Goal: Information Seeking & Learning: Learn about a topic

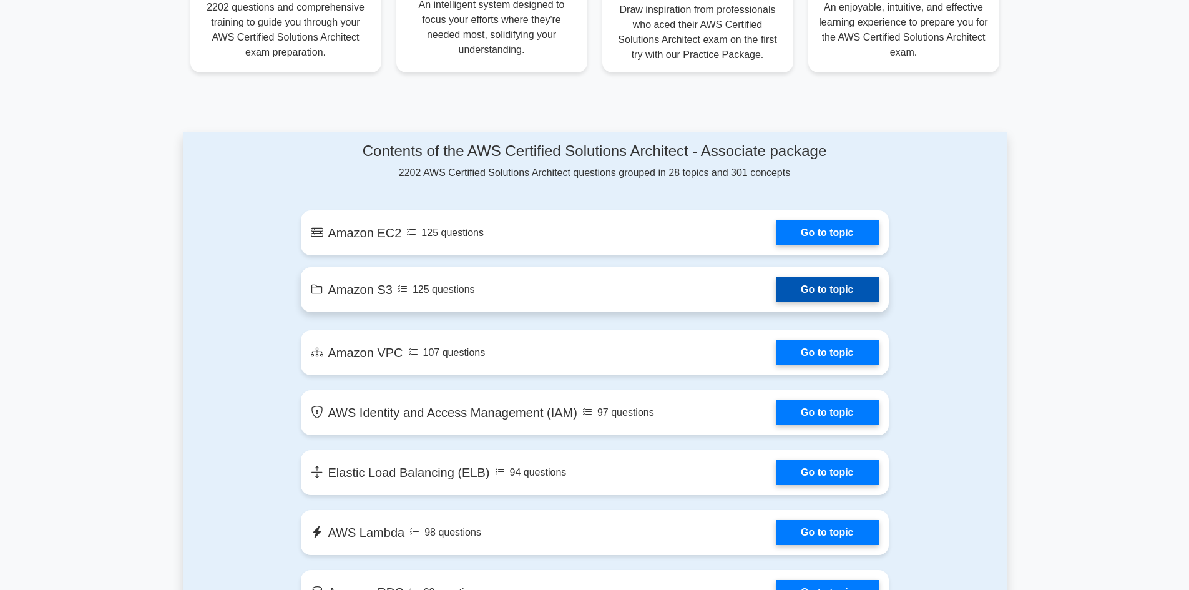
scroll to position [562, 0]
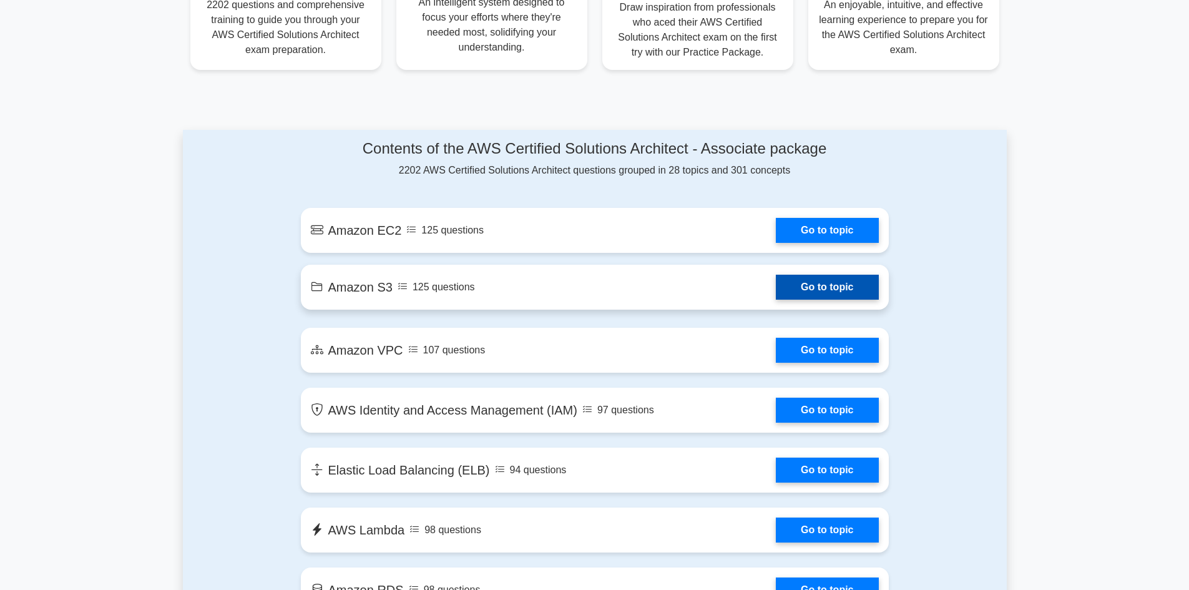
click at [829, 297] on link "Go to topic" at bounding box center [827, 287] width 102 height 25
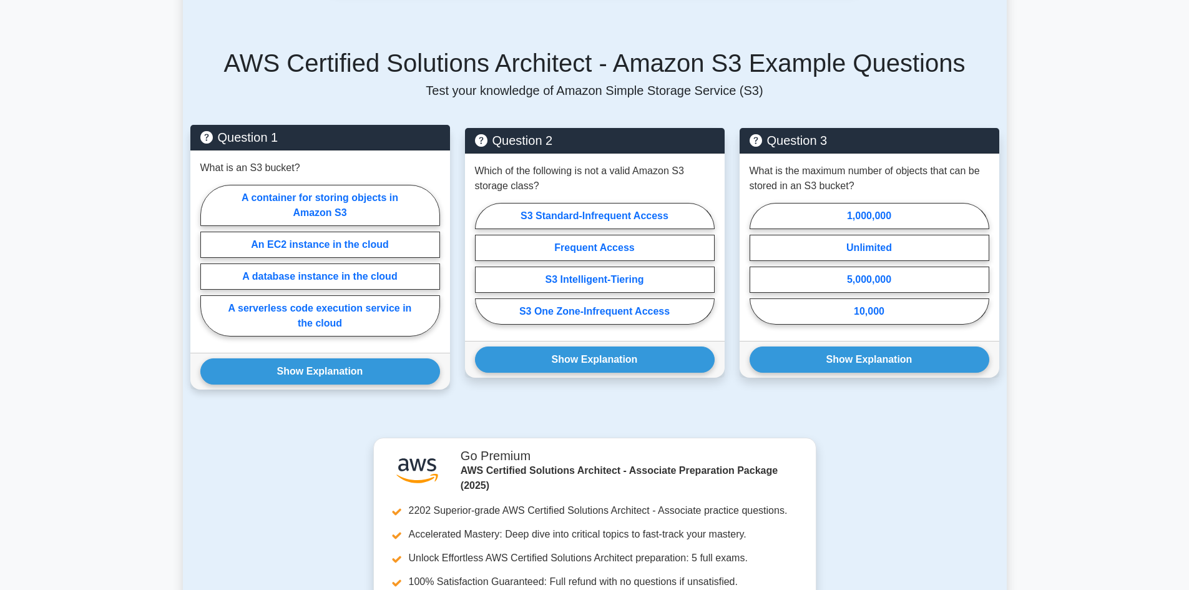
scroll to position [729, 0]
drag, startPoint x: 280, startPoint y: 180, endPoint x: 277, endPoint y: 186, distance: 7.0
click at [275, 185] on label "A container for storing objects in Amazon S3" at bounding box center [320, 205] width 240 height 41
click at [208, 261] on input "A container for storing objects in Amazon S3" at bounding box center [204, 265] width 8 height 8
radio input "true"
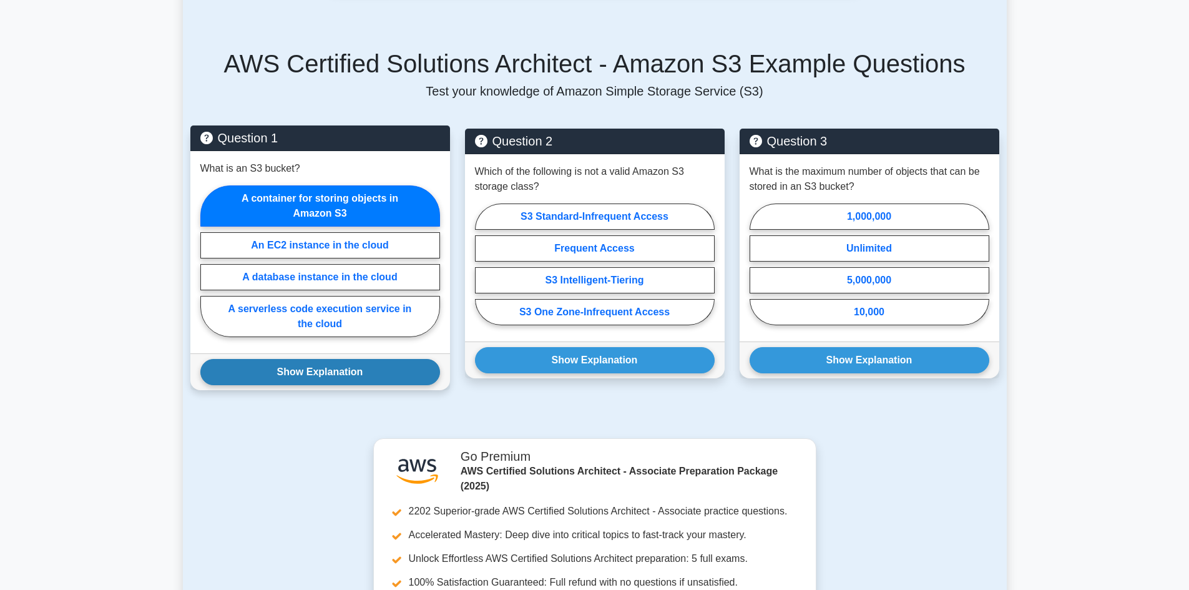
click at [363, 359] on button "Show Explanation" at bounding box center [320, 372] width 240 height 26
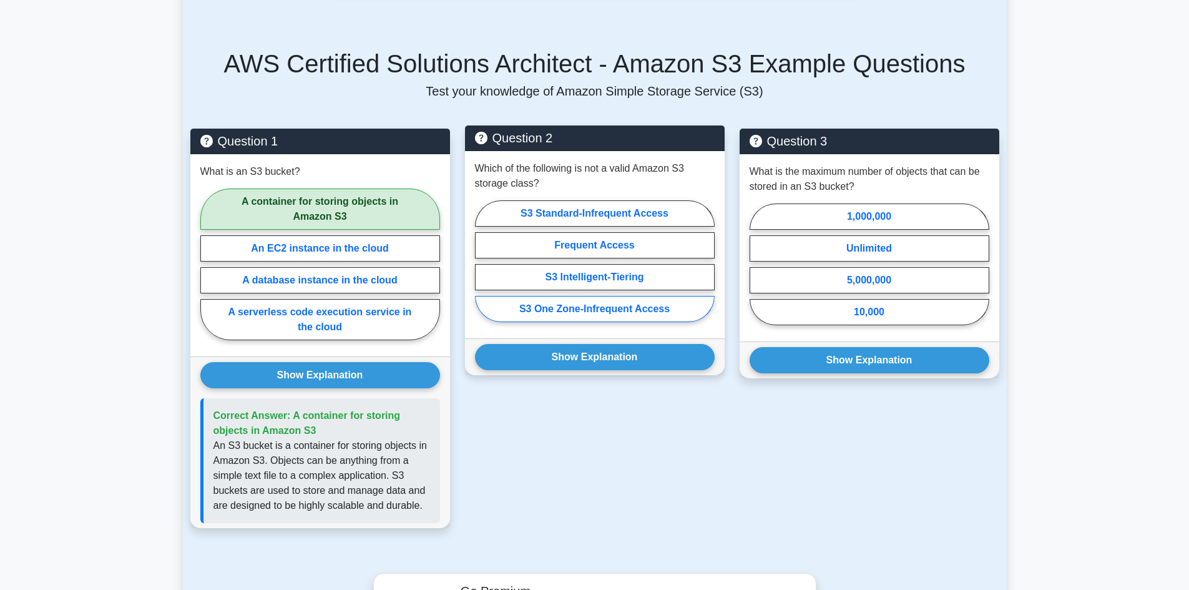
click at [625, 300] on label "S3 One Zone-Infrequent Access" at bounding box center [595, 309] width 240 height 26
click at [483, 269] on input "S3 One Zone-Infrequent Access" at bounding box center [479, 265] width 8 height 8
radio input "true"
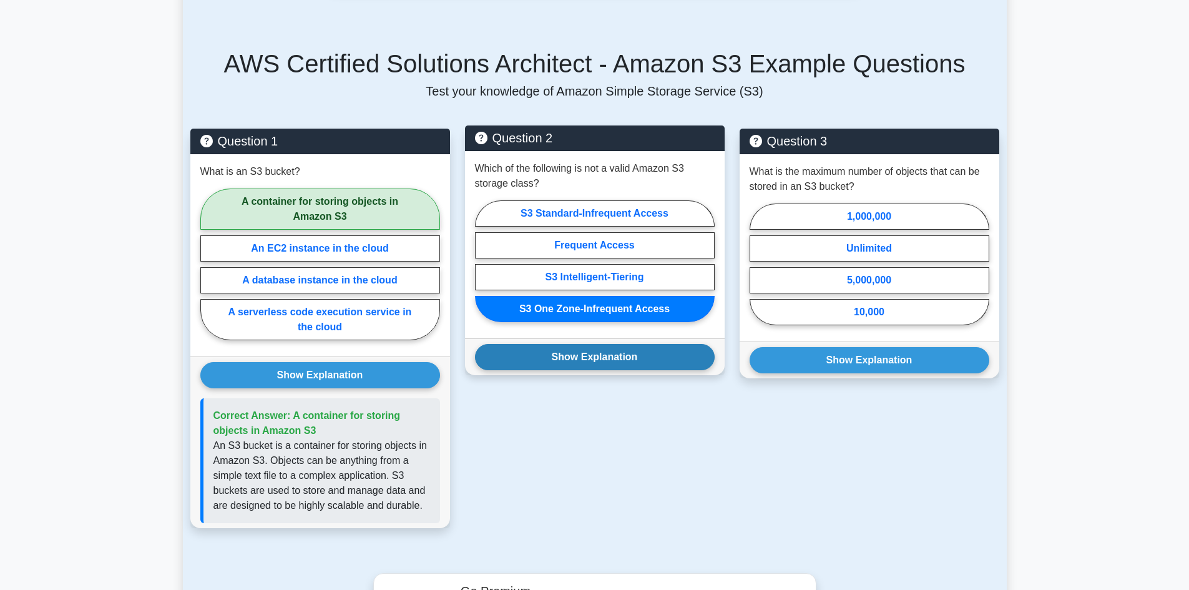
click at [636, 344] on button "Show Explanation" at bounding box center [595, 357] width 240 height 26
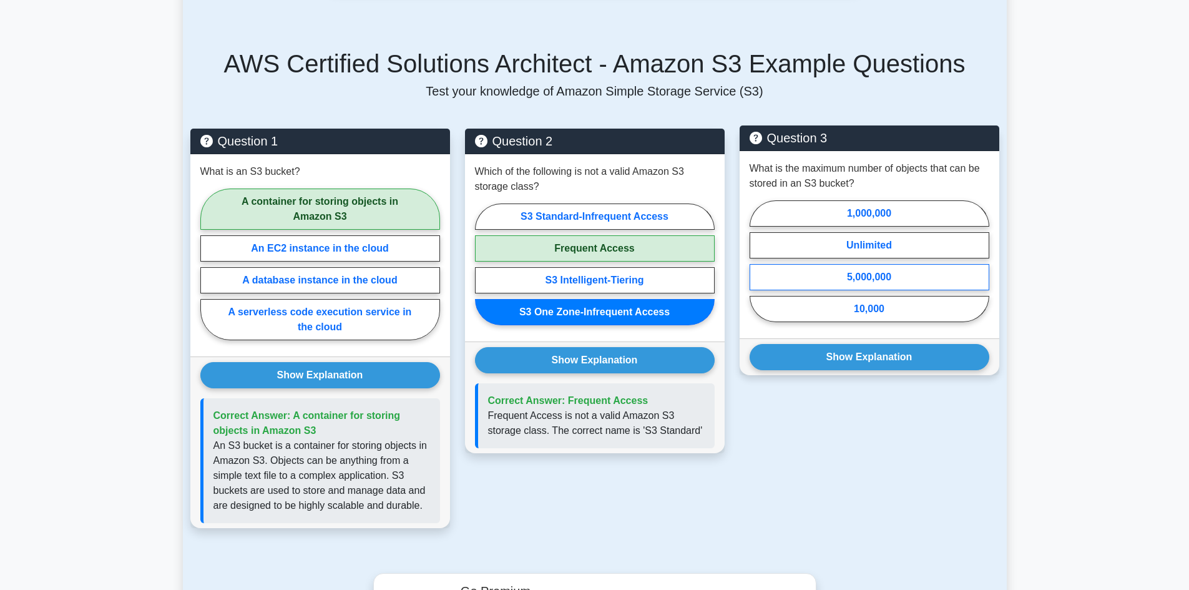
click at [883, 264] on label "5,000,000" at bounding box center [869, 277] width 240 height 26
click at [757, 261] on input "5,000,000" at bounding box center [753, 265] width 8 height 8
radio input "true"
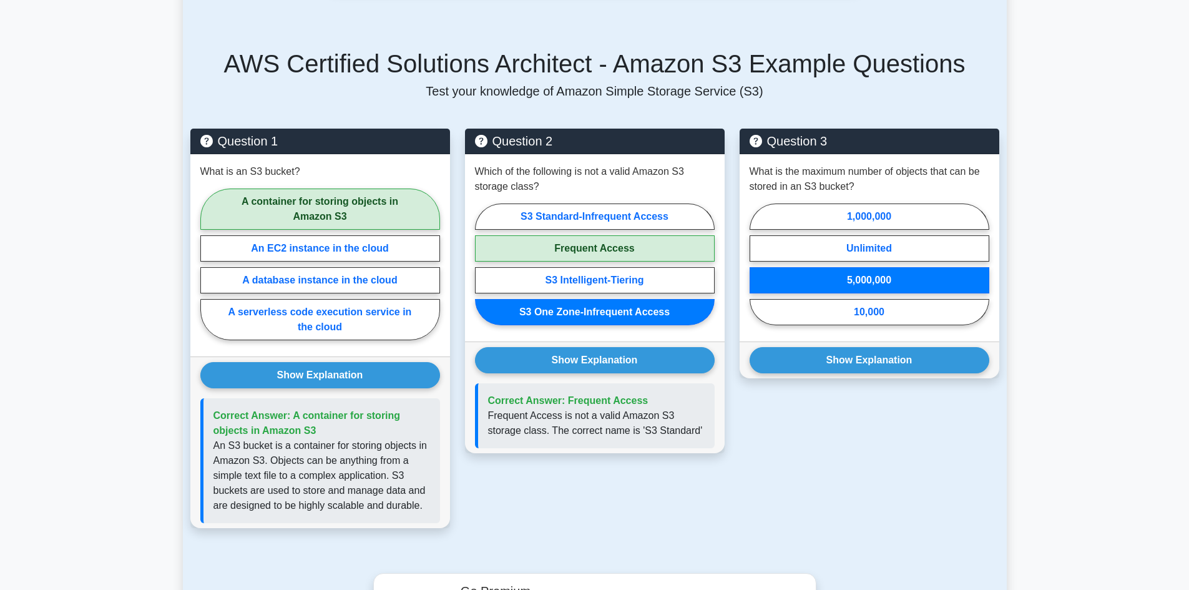
drag, startPoint x: 887, startPoint y: 339, endPoint x: 820, endPoint y: 445, distance: 125.7
click at [820, 445] on div "Question 3 What is the maximum number of objects that can be stored in an S3 bu…" at bounding box center [869, 336] width 275 height 414
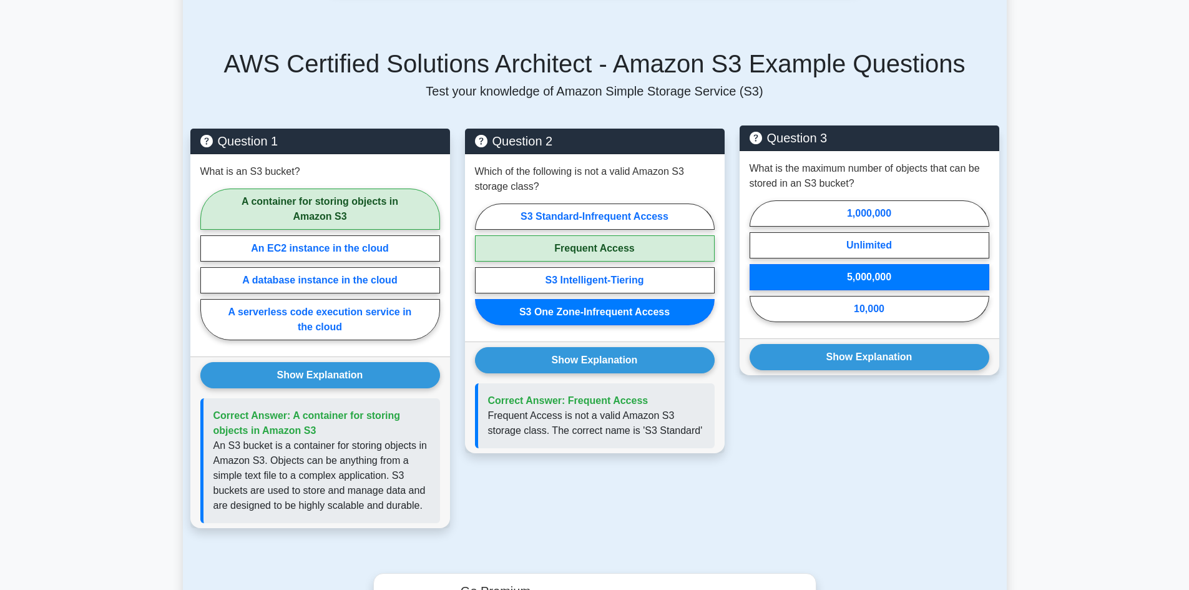
click at [864, 264] on label "5,000,000" at bounding box center [869, 277] width 240 height 26
click at [757, 261] on input "5,000,000" at bounding box center [753, 265] width 8 height 8
click at [864, 232] on label "Unlimited" at bounding box center [869, 245] width 240 height 26
click at [757, 261] on input "Unlimited" at bounding box center [753, 265] width 8 height 8
radio input "true"
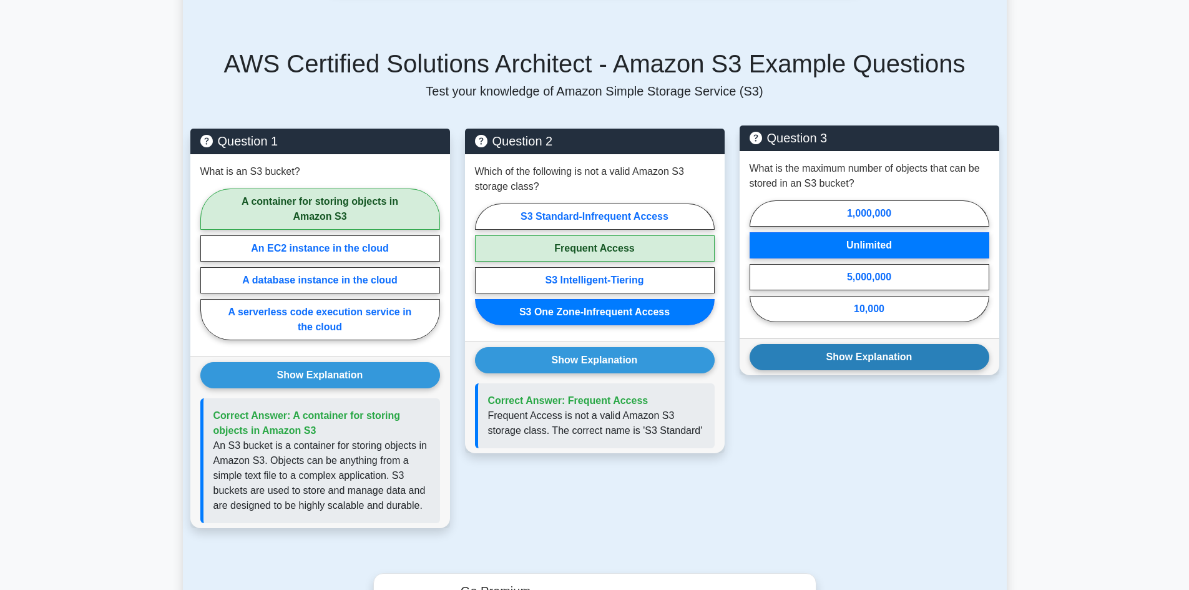
click at [912, 344] on button "Show Explanation" at bounding box center [869, 357] width 240 height 26
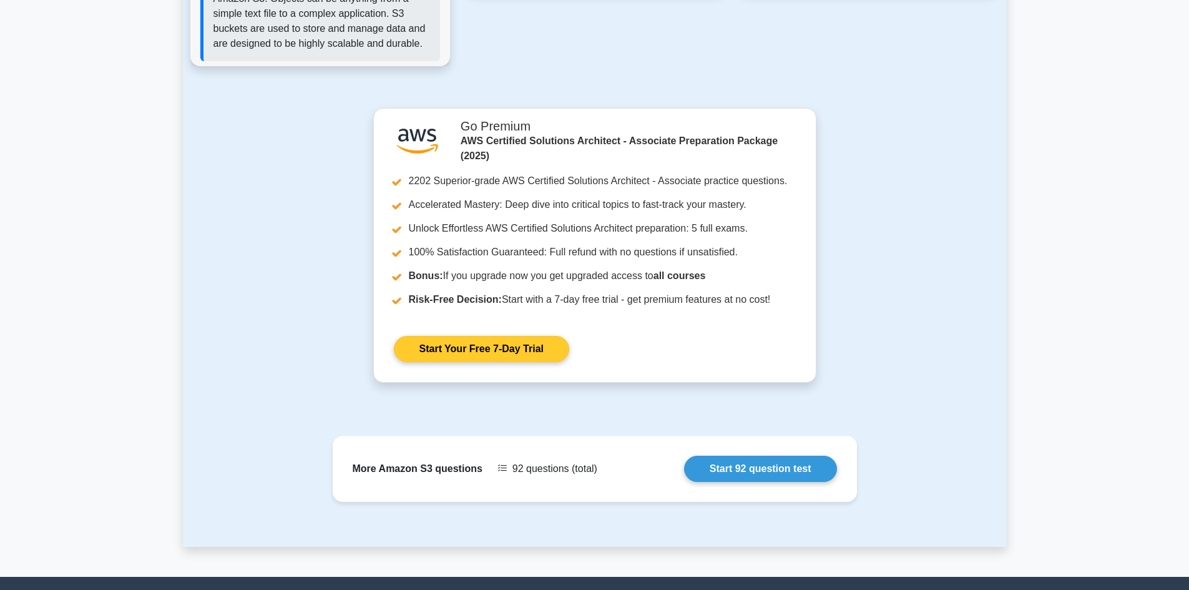
scroll to position [1290, 0]
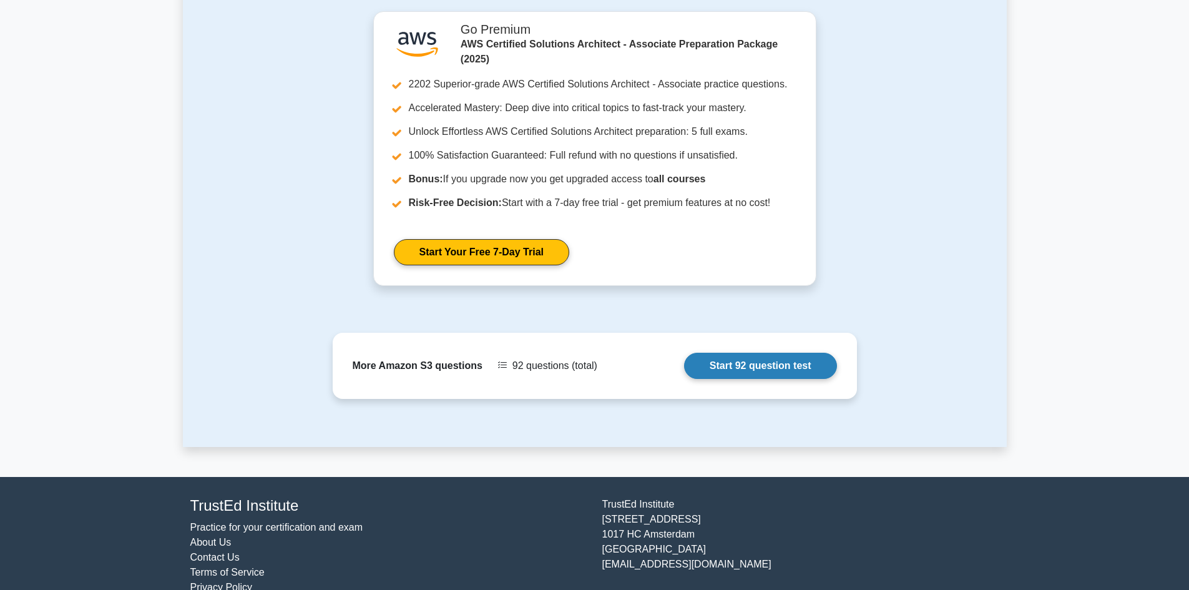
click at [799, 353] on link "Start 92 question test" at bounding box center [760, 366] width 153 height 26
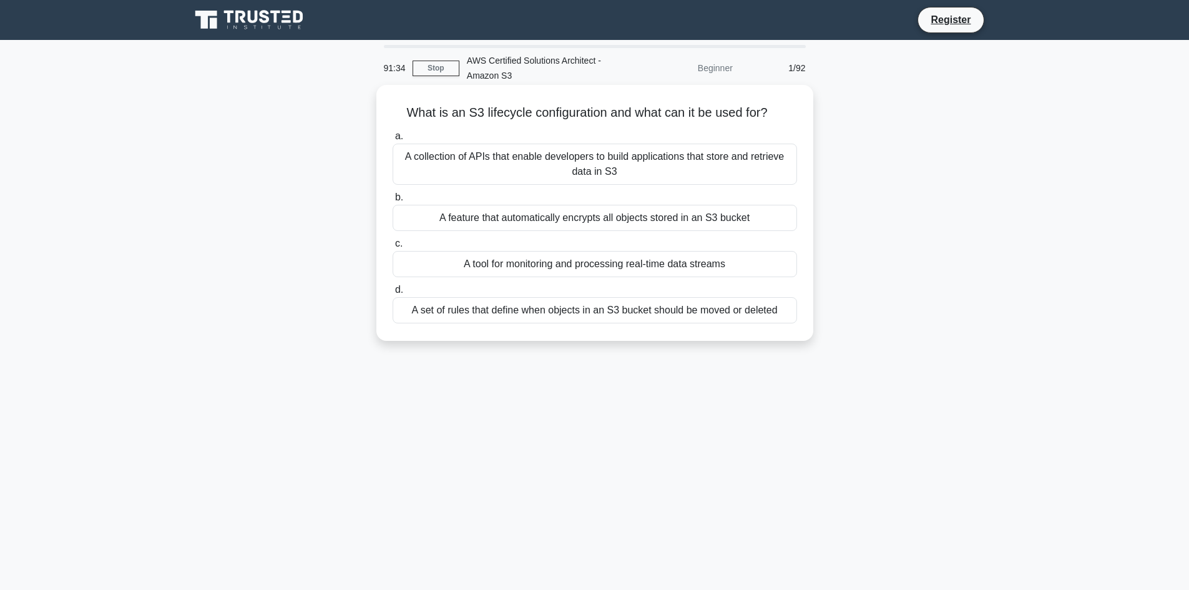
click at [624, 328] on div "What is an S3 lifecycle configuration and what can it be used for? .spinner_0XT…" at bounding box center [594, 213] width 427 height 246
click at [631, 311] on div "A set of rules that define when objects in an S3 bucket should be moved or dele…" at bounding box center [594, 310] width 404 height 26
click at [392, 294] on input "d. A set of rules that define when objects in an S3 bucket should be moved or d…" at bounding box center [392, 290] width 0 height 8
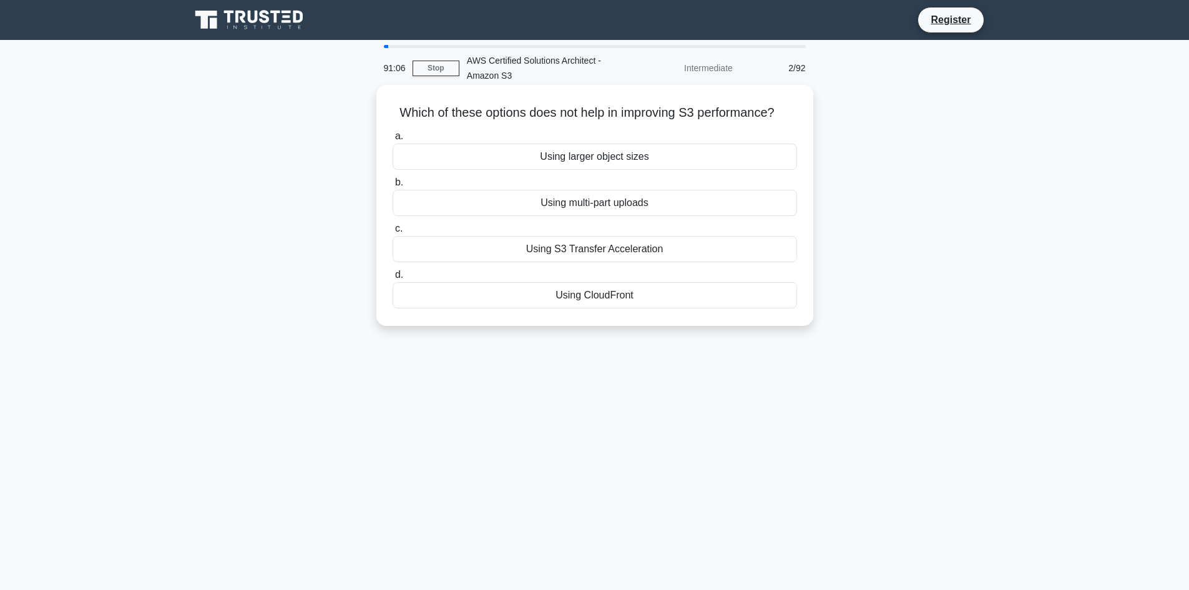
click at [591, 168] on div "Using larger object sizes" at bounding box center [594, 157] width 404 height 26
click at [392, 140] on input "a. Using larger object sizes" at bounding box center [392, 136] width 0 height 8
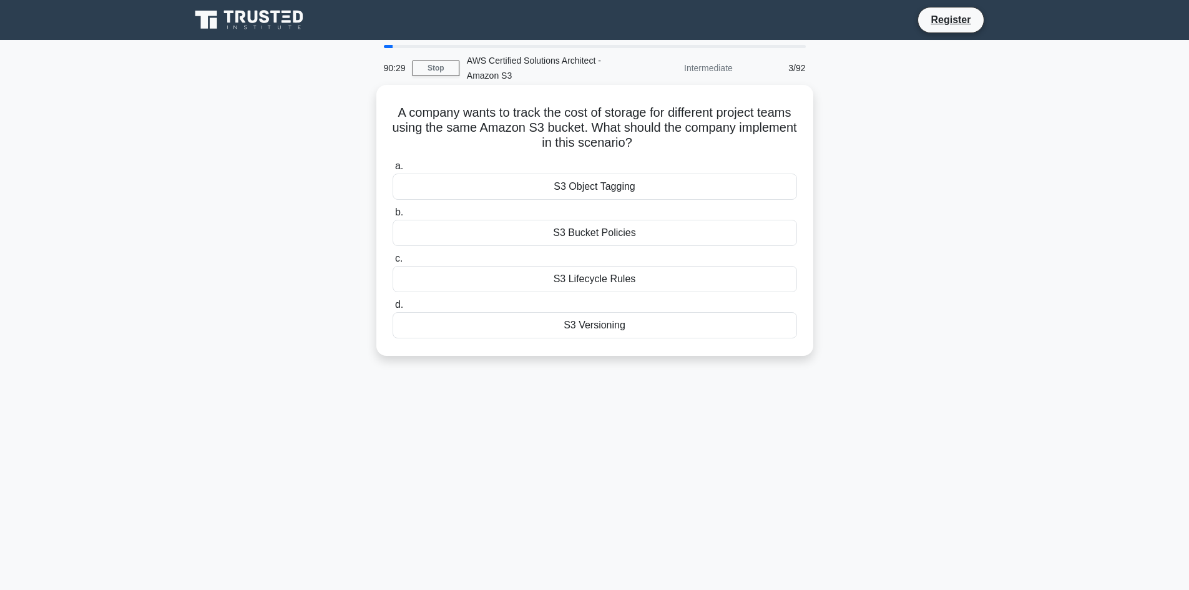
click at [573, 226] on div "S3 Bucket Policies" at bounding box center [594, 233] width 404 height 26
click at [392, 217] on input "b. S3 Bucket Policies" at bounding box center [392, 212] width 0 height 8
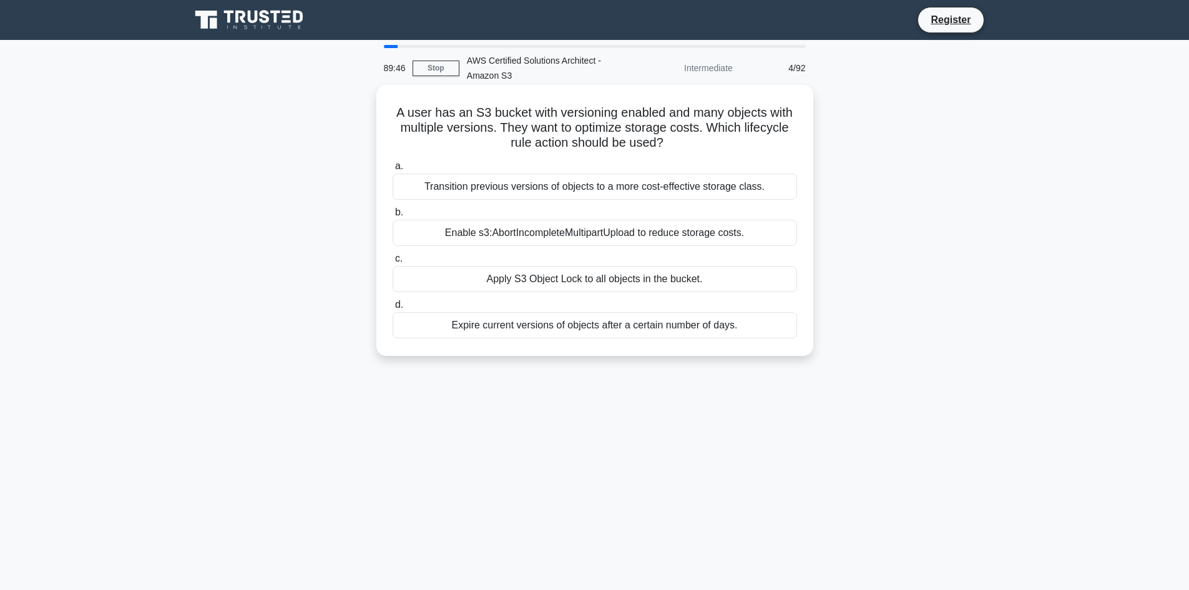
click at [642, 190] on div "Transition previous versions of objects to a more cost-effective storage class." at bounding box center [594, 186] width 404 height 26
click at [392, 170] on input "a. Transition previous versions of objects to a more cost-effective storage cla…" at bounding box center [392, 166] width 0 height 8
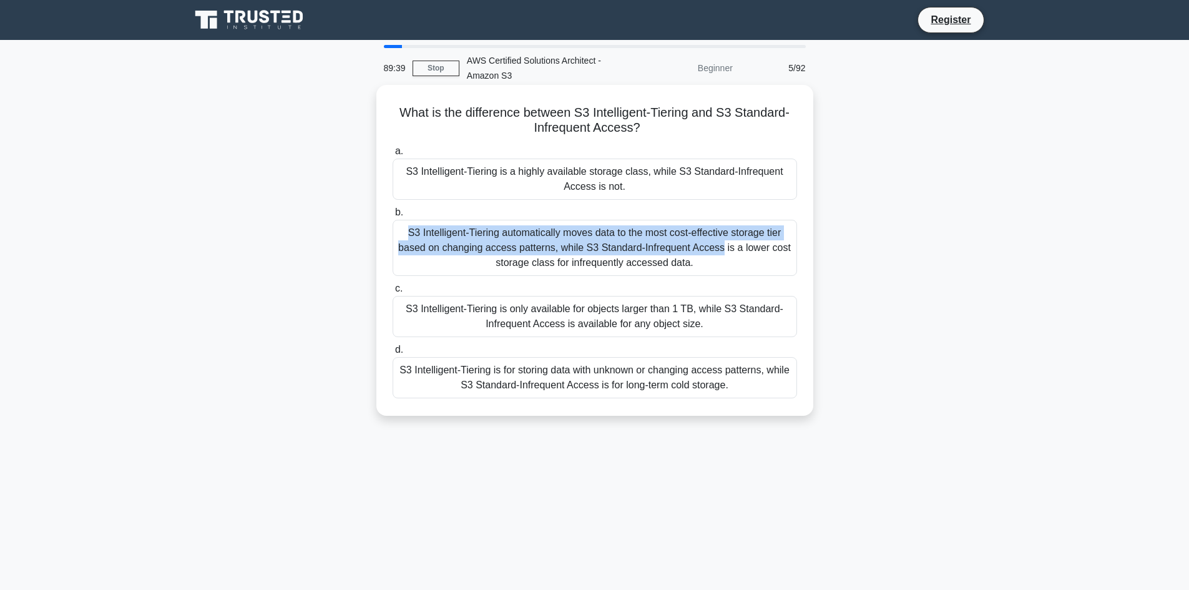
click at [616, 223] on label "b. S3 Intelligent-Tiering automatically moves data to the most cost-effective s…" at bounding box center [594, 240] width 404 height 71
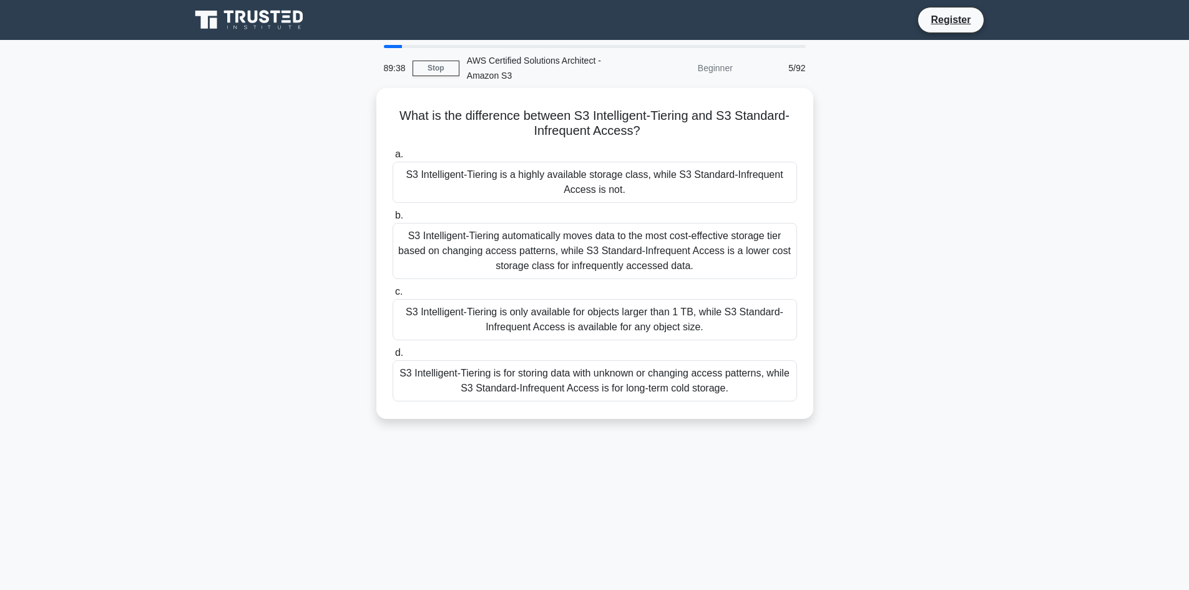
click at [875, 235] on div "What is the difference between S3 Intelligent-Tiering and S3 Standard-Infrequen…" at bounding box center [595, 261] width 824 height 346
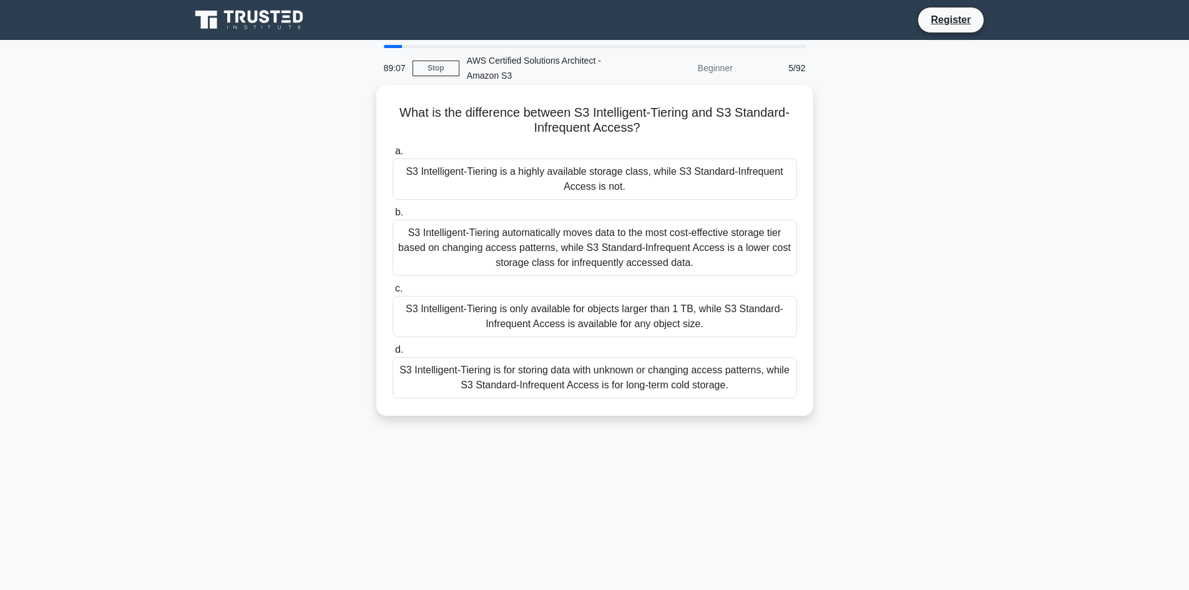
click at [635, 260] on div "S3 Intelligent-Tiering automatically moves data to the most cost-effective stor…" at bounding box center [594, 248] width 404 height 56
click at [392, 217] on input "b. S3 Intelligent-Tiering automatically moves data to the most cost-effective s…" at bounding box center [392, 212] width 0 height 8
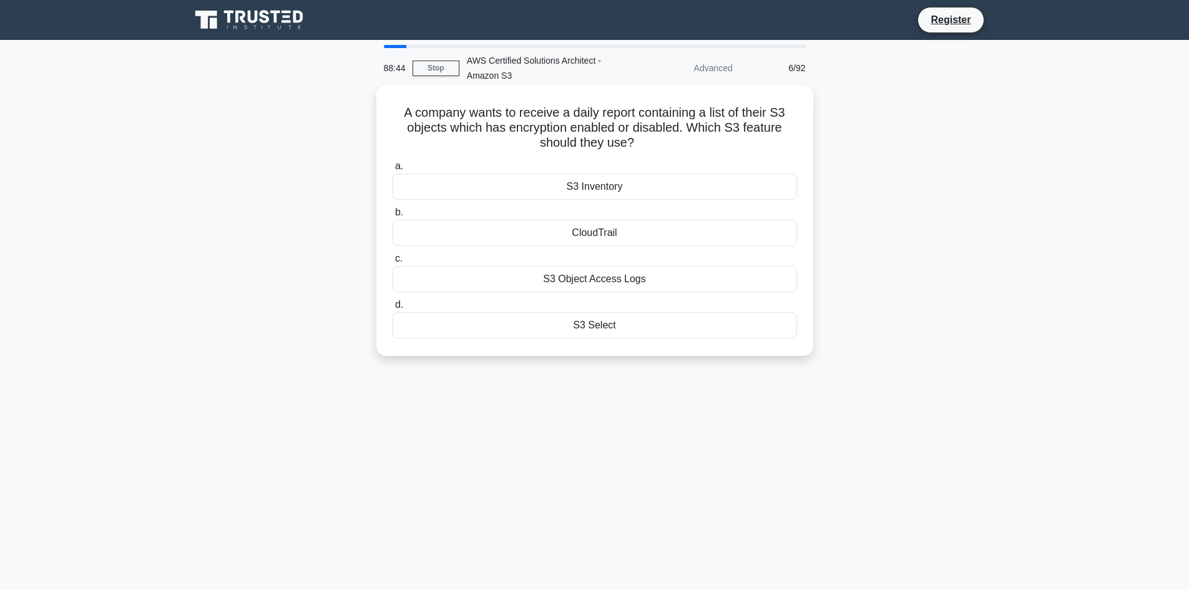
click at [573, 280] on div "S3 Object Access Logs" at bounding box center [594, 279] width 404 height 26
click at [392, 263] on input "c. S3 Object Access Logs" at bounding box center [392, 259] width 0 height 8
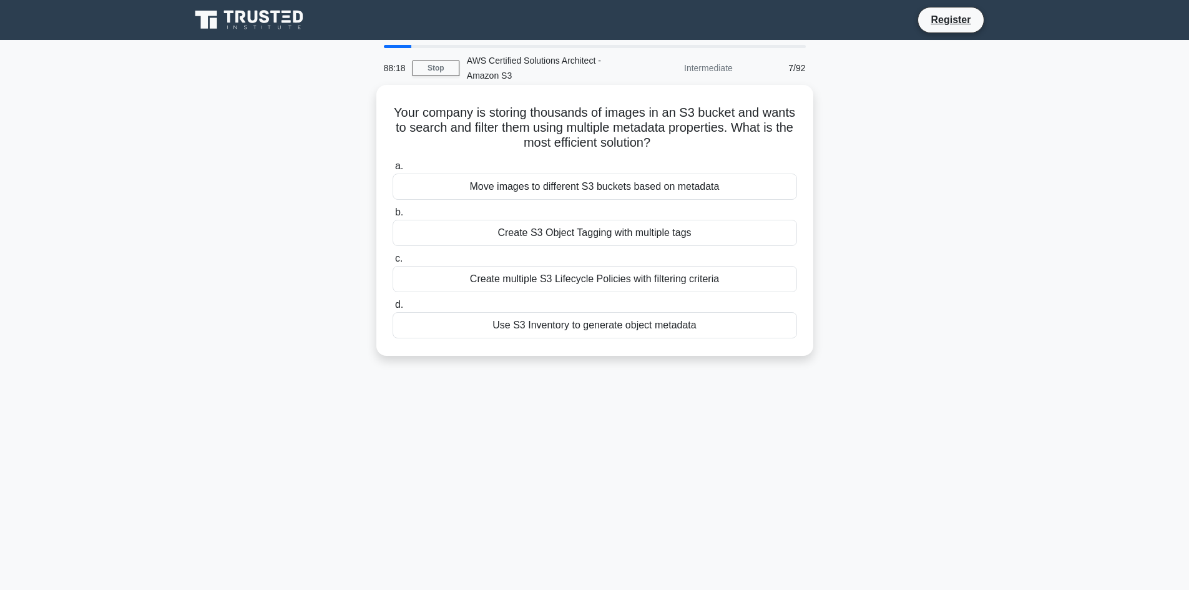
drag, startPoint x: 605, startPoint y: 189, endPoint x: 603, endPoint y: 197, distance: 8.3
click at [603, 197] on div "Move images to different S3 buckets based on metadata" at bounding box center [594, 186] width 404 height 26
click at [392, 170] on input "a. Move images to different S3 buckets based on metadata" at bounding box center [392, 166] width 0 height 8
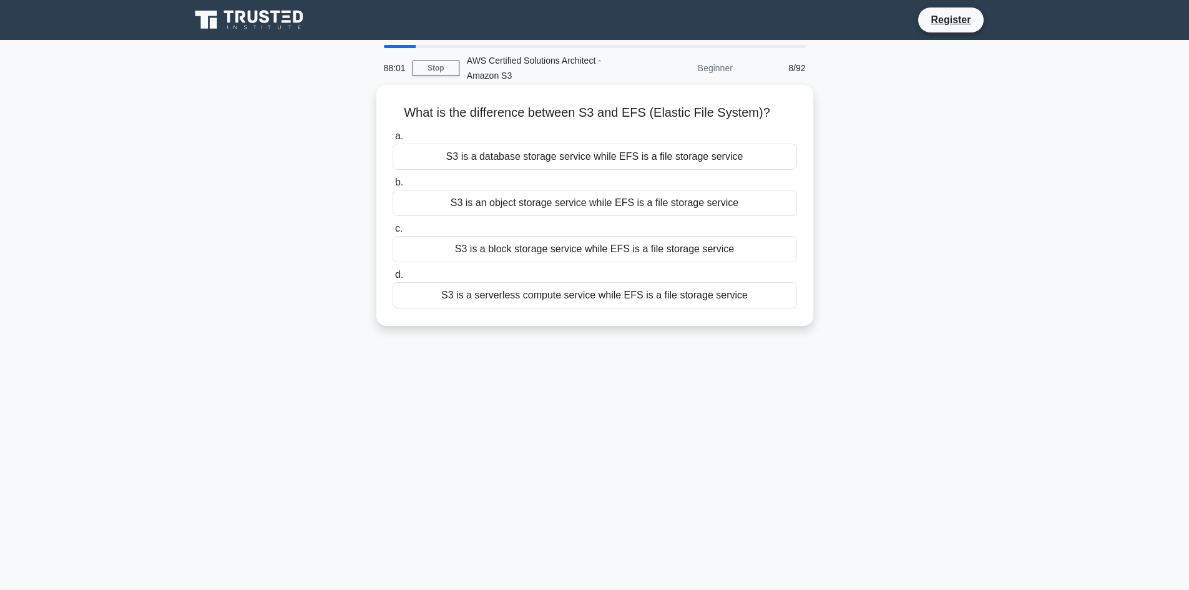
click at [592, 200] on div "S3 is an object storage service while EFS is a file storage service" at bounding box center [594, 203] width 404 height 26
click at [392, 187] on input "b. S3 is an object storage service while EFS is a file storage service" at bounding box center [392, 182] width 0 height 8
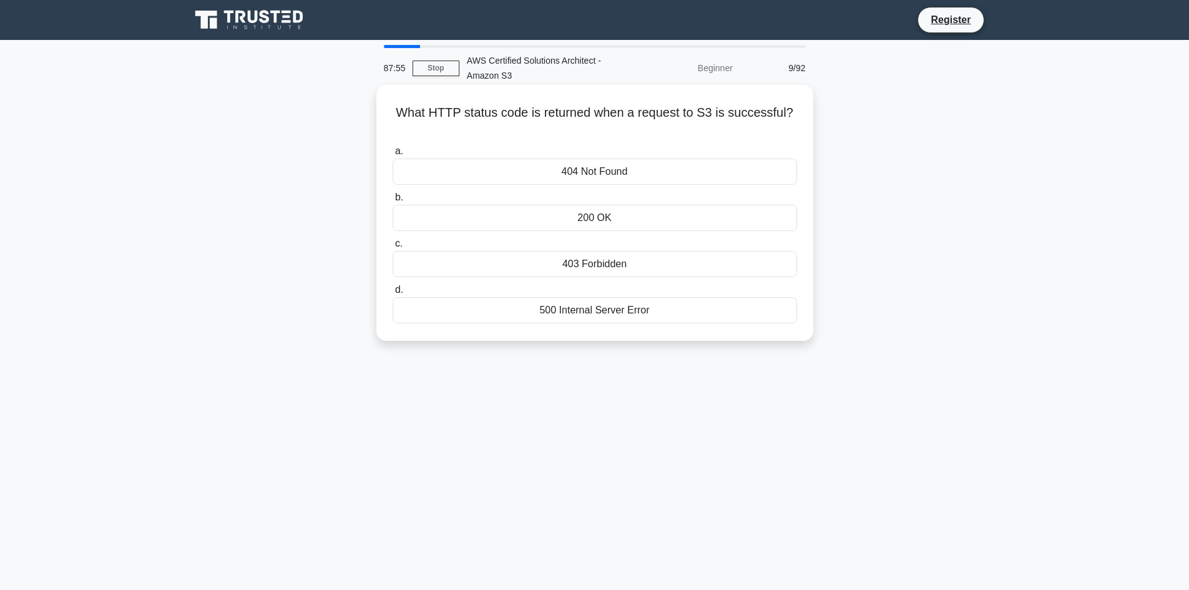
click at [633, 227] on div "200 OK" at bounding box center [594, 218] width 404 height 26
click at [392, 202] on input "b. 200 OK" at bounding box center [392, 197] width 0 height 8
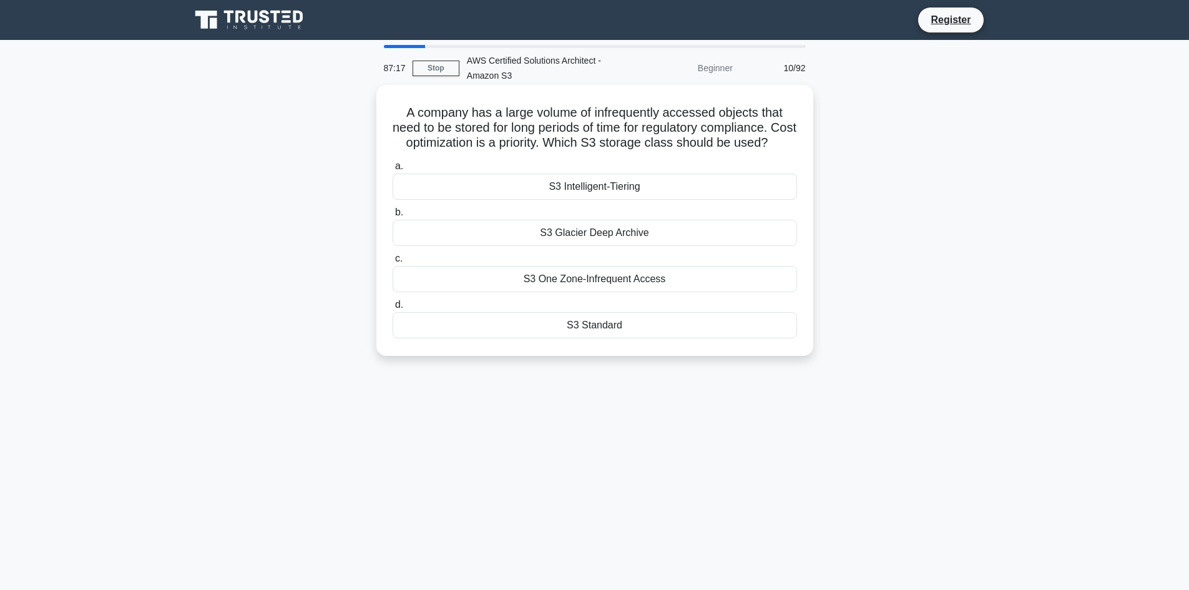
click at [597, 200] on div "S3 Intelligent-Tiering" at bounding box center [594, 186] width 404 height 26
click at [392, 170] on input "a. S3 Intelligent-Tiering" at bounding box center [392, 166] width 0 height 8
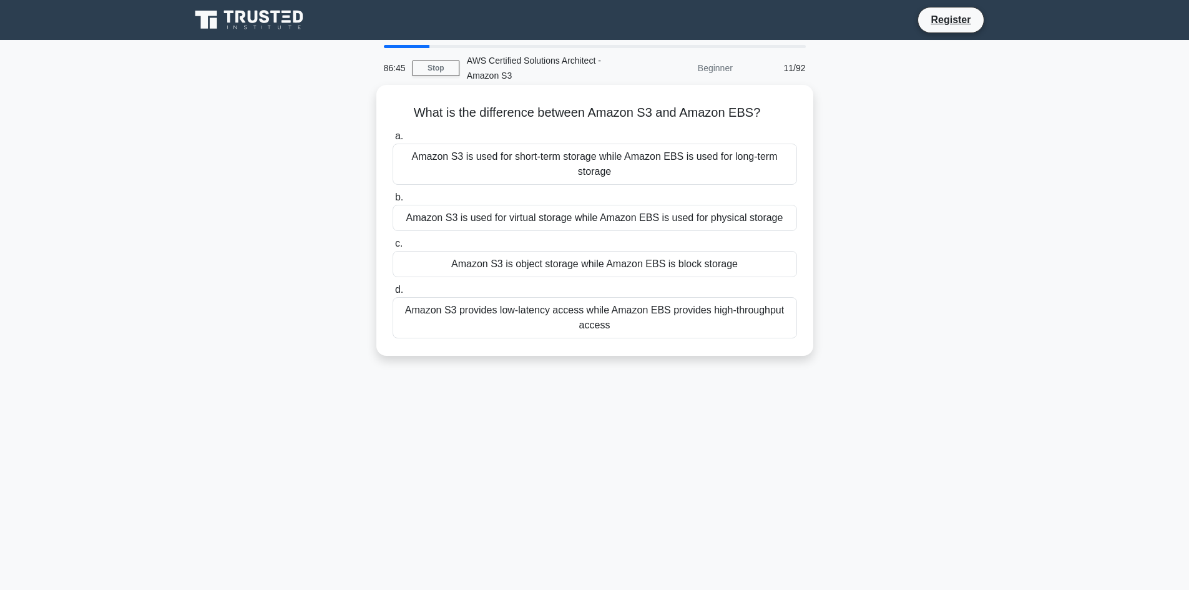
click at [595, 265] on div "Amazon S3 is object storage while Amazon EBS is block storage" at bounding box center [594, 264] width 404 height 26
click at [392, 248] on input "c. Amazon S3 is object storage while Amazon EBS is block storage" at bounding box center [392, 244] width 0 height 8
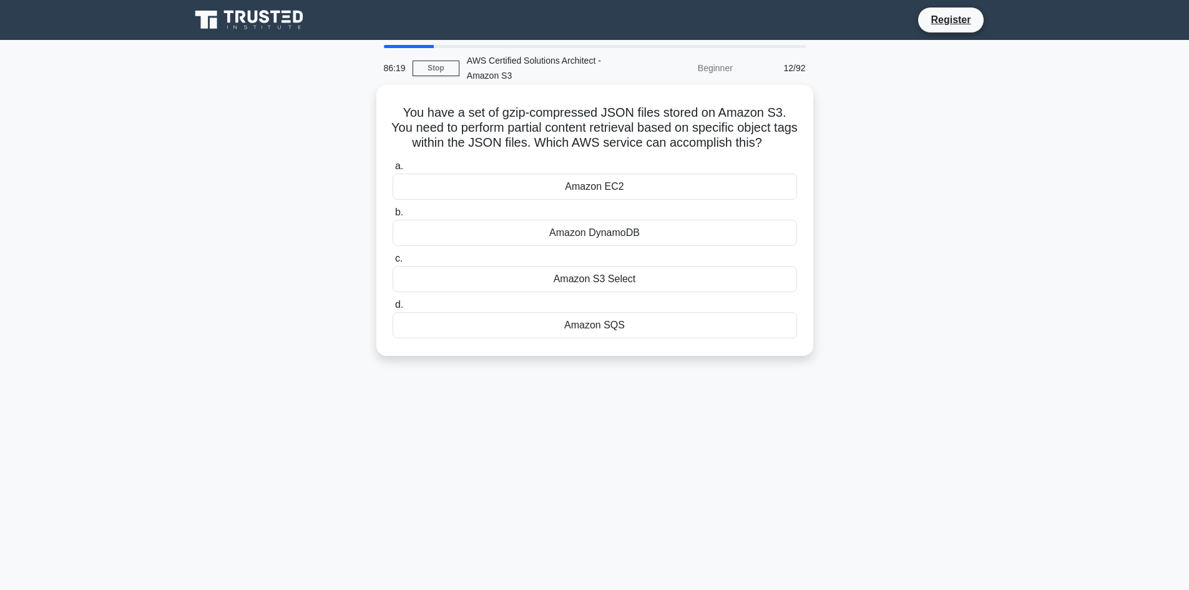
click at [531, 268] on div "Amazon S3 Select" at bounding box center [594, 279] width 404 height 26
click at [392, 263] on input "c. Amazon S3 Select" at bounding box center [392, 259] width 0 height 8
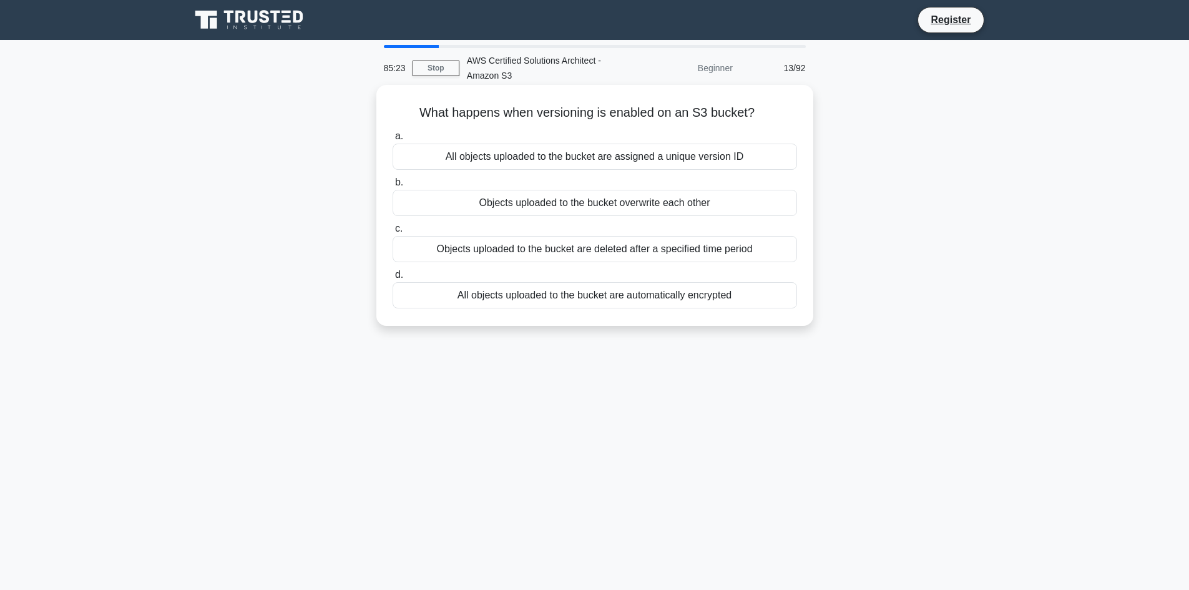
click at [487, 158] on div "All objects uploaded to the bucket are assigned a unique version ID" at bounding box center [594, 157] width 404 height 26
click at [504, 157] on div "All objects uploaded to the bucket are assigned a unique version ID" at bounding box center [594, 157] width 404 height 26
click at [392, 140] on input "a. All objects uploaded to the bucket are assigned a unique version ID" at bounding box center [392, 136] width 0 height 8
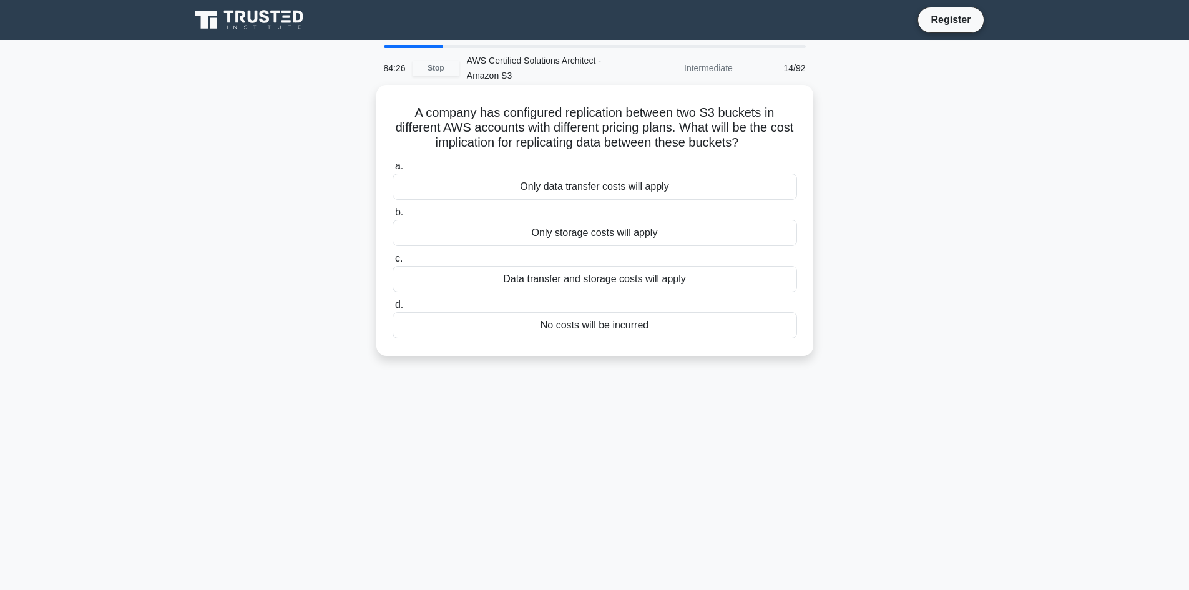
click at [600, 280] on div "Data transfer and storage costs will apply" at bounding box center [594, 279] width 404 height 26
click at [392, 263] on input "c. Data transfer and storage costs will apply" at bounding box center [392, 259] width 0 height 8
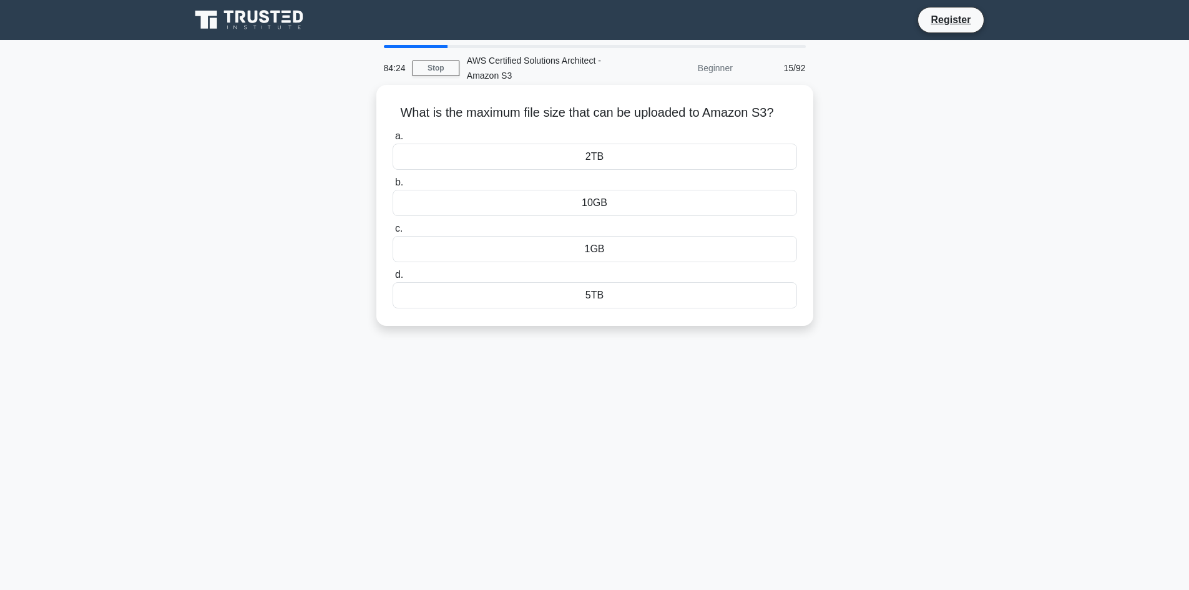
click at [615, 301] on div "5TB" at bounding box center [594, 295] width 404 height 26
click at [392, 279] on input "d. 5TB" at bounding box center [392, 275] width 0 height 8
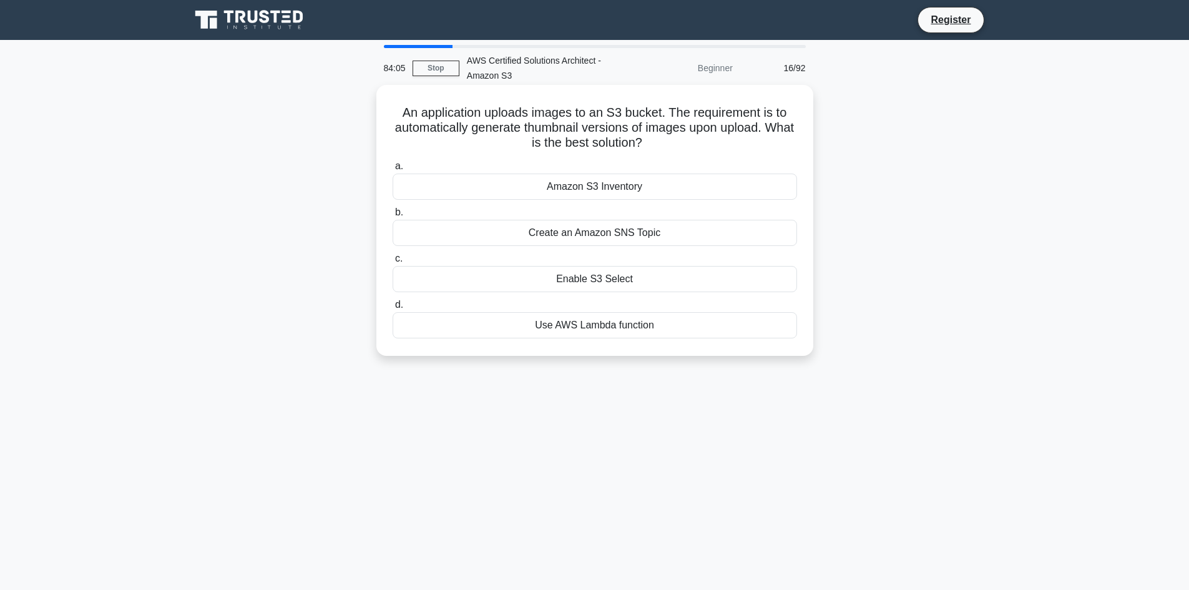
drag, startPoint x: 660, startPoint y: 142, endPoint x: 386, endPoint y: 104, distance: 276.5
click at [386, 104] on div "An application uploads images to an S3 bucket. The requirement is to automatica…" at bounding box center [594, 220] width 427 height 261
drag, startPoint x: 441, startPoint y: 122, endPoint x: 912, endPoint y: 222, distance: 481.4
click at [911, 222] on div "An application uploads images to an S3 bucket. The requirement is to automatica…" at bounding box center [595, 231] width 824 height 286
click at [620, 244] on div "Create an Amazon SNS Topic" at bounding box center [594, 233] width 404 height 26
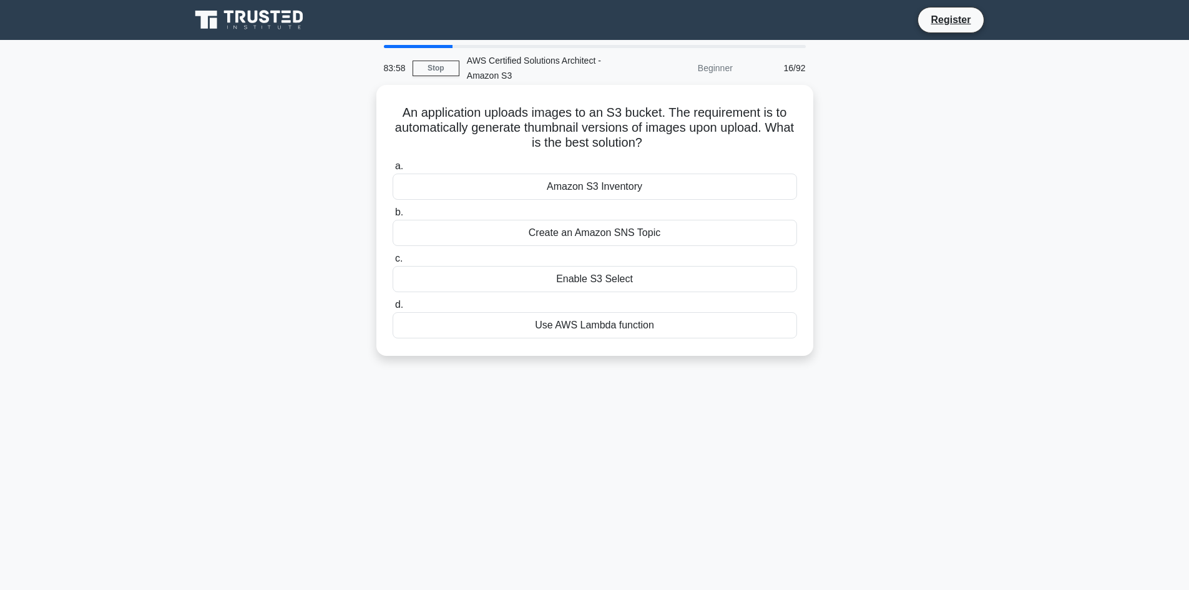
click at [392, 217] on input "b. Create an Amazon SNS Topic" at bounding box center [392, 212] width 0 height 8
click at [555, 237] on div "Glacier" at bounding box center [594, 233] width 404 height 26
click at [392, 217] on input "b. Glacier" at bounding box center [392, 212] width 0 height 8
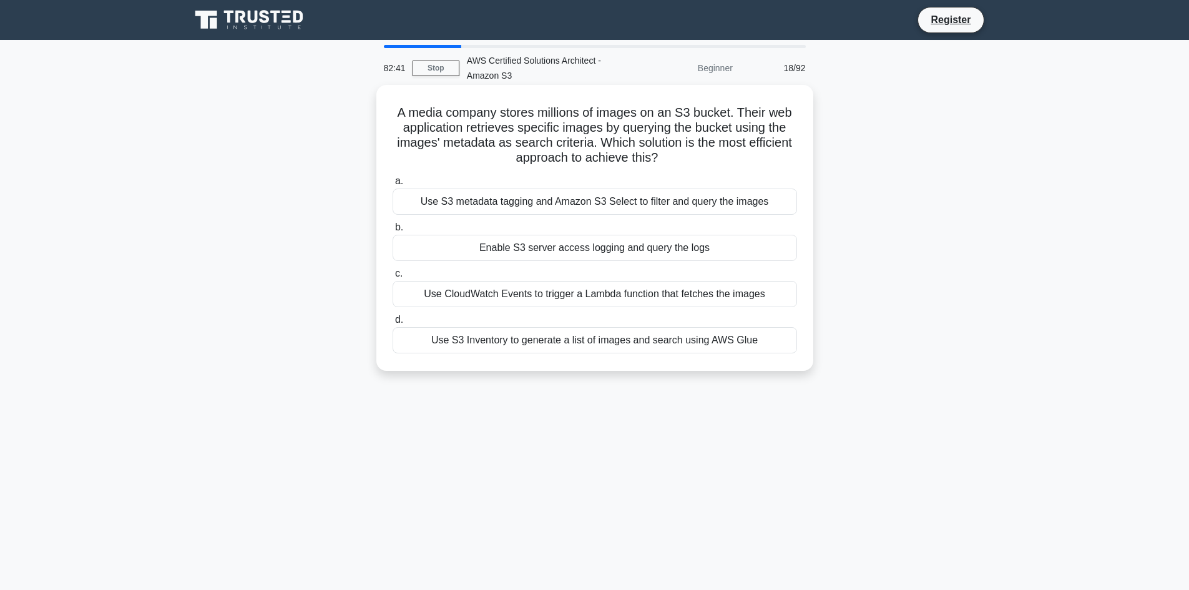
click at [504, 202] on div "Use S3 metadata tagging and Amazon S3 Select to filter and query the images" at bounding box center [594, 201] width 404 height 26
click at [392, 185] on input "a. Use S3 metadata tagging and Amazon S3 Select to filter and query the images" at bounding box center [392, 181] width 0 height 8
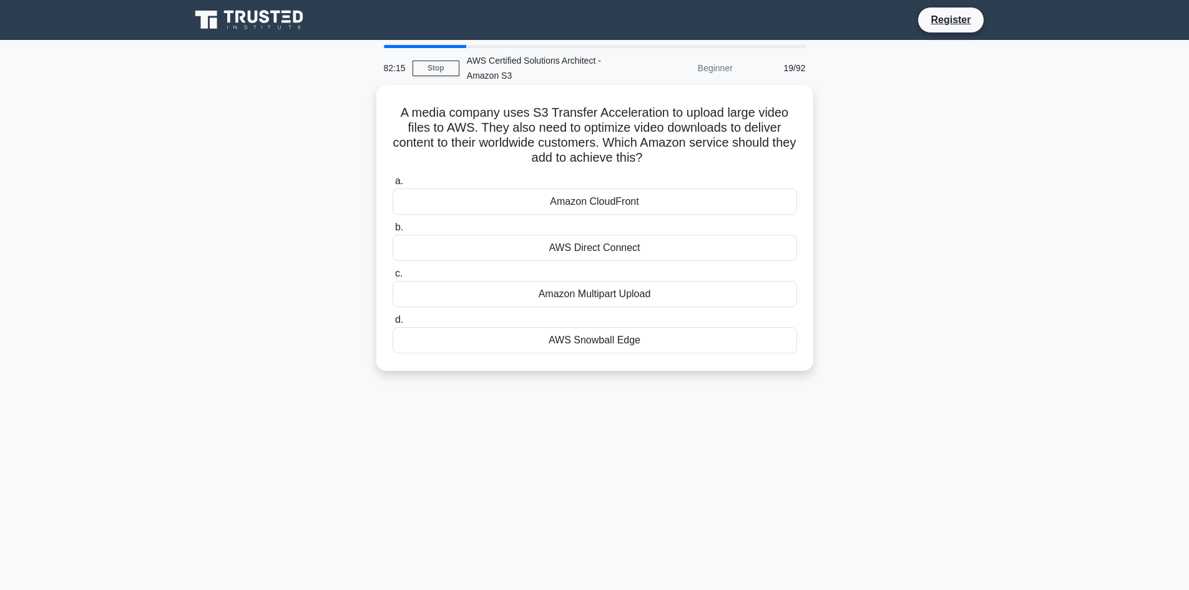
click at [573, 307] on div "Amazon Multipart Upload" at bounding box center [594, 294] width 404 height 26
click at [392, 278] on input "c. Amazon Multipart Upload" at bounding box center [392, 274] width 0 height 8
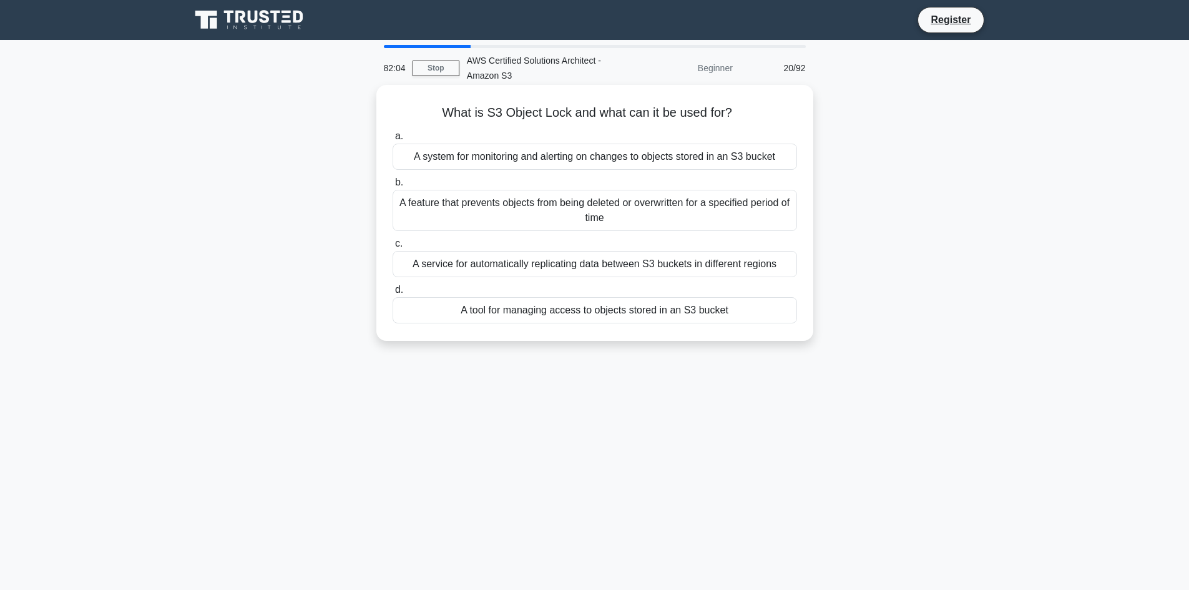
click at [577, 217] on div "A feature that prevents objects from being deleted or overwritten for a specifi…" at bounding box center [594, 210] width 404 height 41
click at [392, 187] on input "b. A feature that prevents objects from being deleted or overwritten for a spec…" at bounding box center [392, 182] width 0 height 8
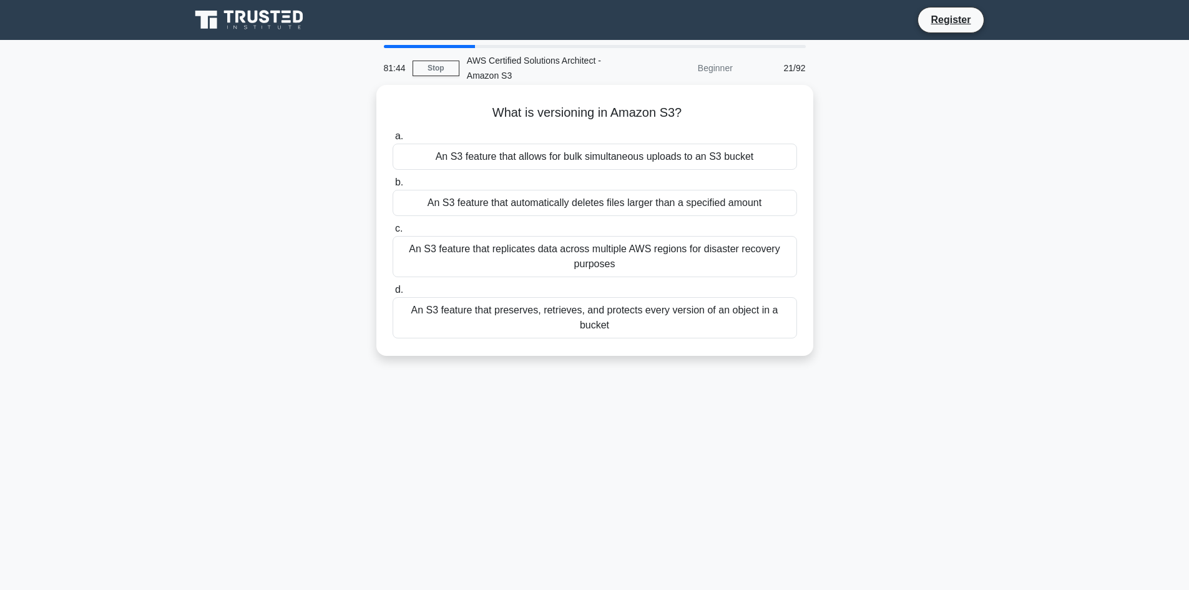
drag, startPoint x: 538, startPoint y: 313, endPoint x: 532, endPoint y: 320, distance: 8.9
click at [533, 319] on div "An S3 feature that preserves, retrieves, and protects every version of an objec…" at bounding box center [594, 317] width 404 height 41
click at [564, 404] on div "81:43 Stop AWS Certified Solutions Architect - Amazon S3 Beginner 21/92 What is…" at bounding box center [595, 357] width 824 height 624
click at [502, 309] on div "An S3 feature that preserves, retrieves, and protects every version of an objec…" at bounding box center [594, 317] width 404 height 41
click at [392, 294] on input "d. An S3 feature that preserves, retrieves, and protects every version of an ob…" at bounding box center [392, 290] width 0 height 8
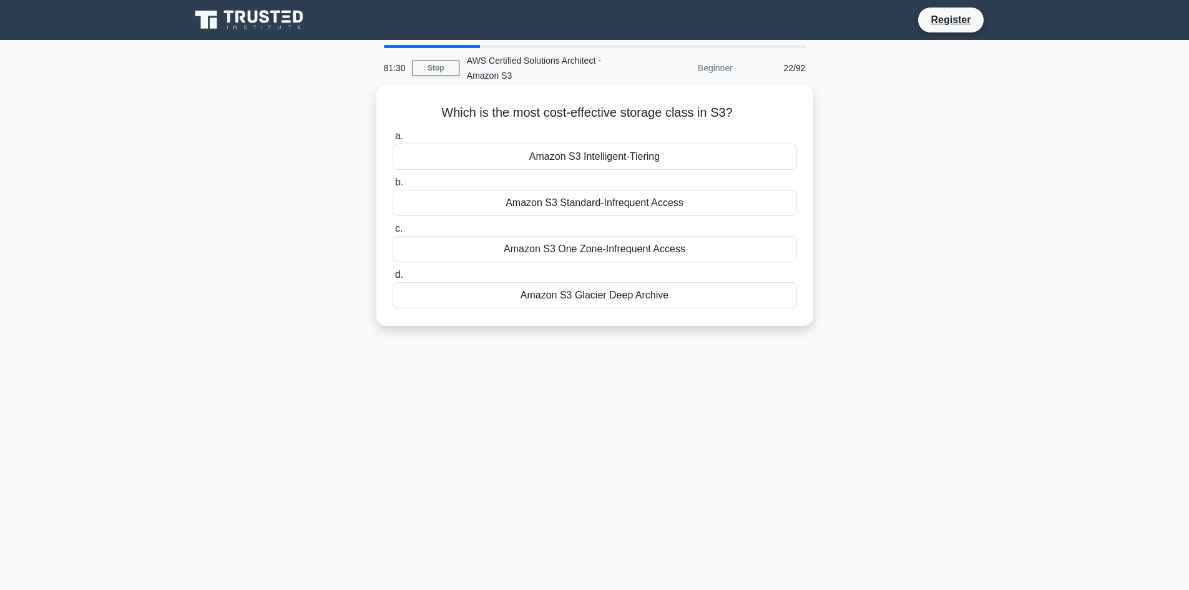
click at [549, 153] on div "Amazon S3 Intelligent-Tiering" at bounding box center [594, 157] width 404 height 26
click at [392, 140] on input "a. Amazon S3 Intelligent-Tiering" at bounding box center [392, 136] width 0 height 8
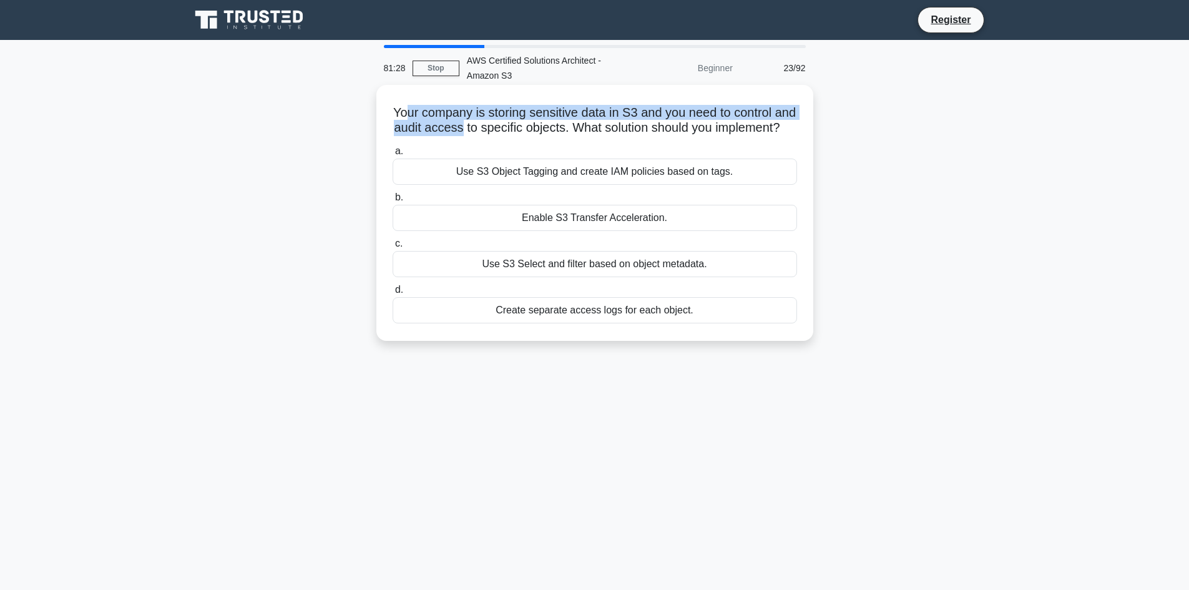
drag, startPoint x: 414, startPoint y: 110, endPoint x: 513, endPoint y: 132, distance: 101.1
click at [513, 132] on h5 "Your company is storing sensitive data in S3 and you need to control and audit …" at bounding box center [594, 120] width 407 height 31
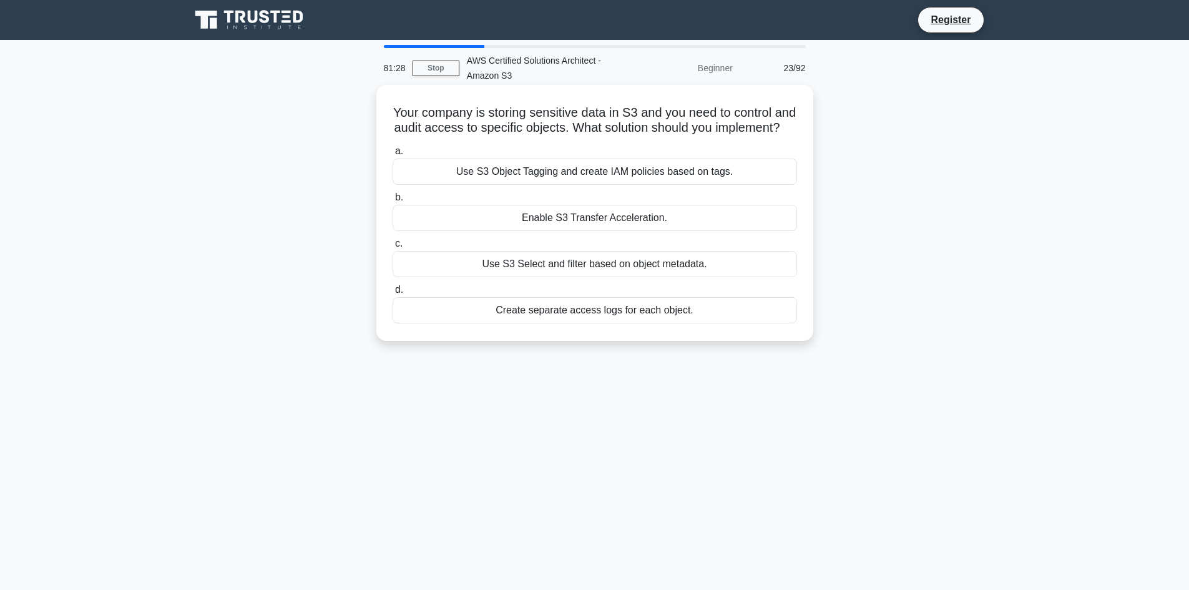
click at [573, 136] on h5 "Your company is storing sensitive data in S3 and you need to control and audit …" at bounding box center [594, 120] width 407 height 31
click at [592, 136] on h5 "Your company is storing sensitive data in S3 and you need to control and audit …" at bounding box center [594, 120] width 407 height 31
click at [565, 185] on div "Use S3 Object Tagging and create IAM policies based on tags." at bounding box center [594, 171] width 404 height 26
click at [392, 155] on input "a. Use S3 Object Tagging and create IAM policies based on tags." at bounding box center [392, 151] width 0 height 8
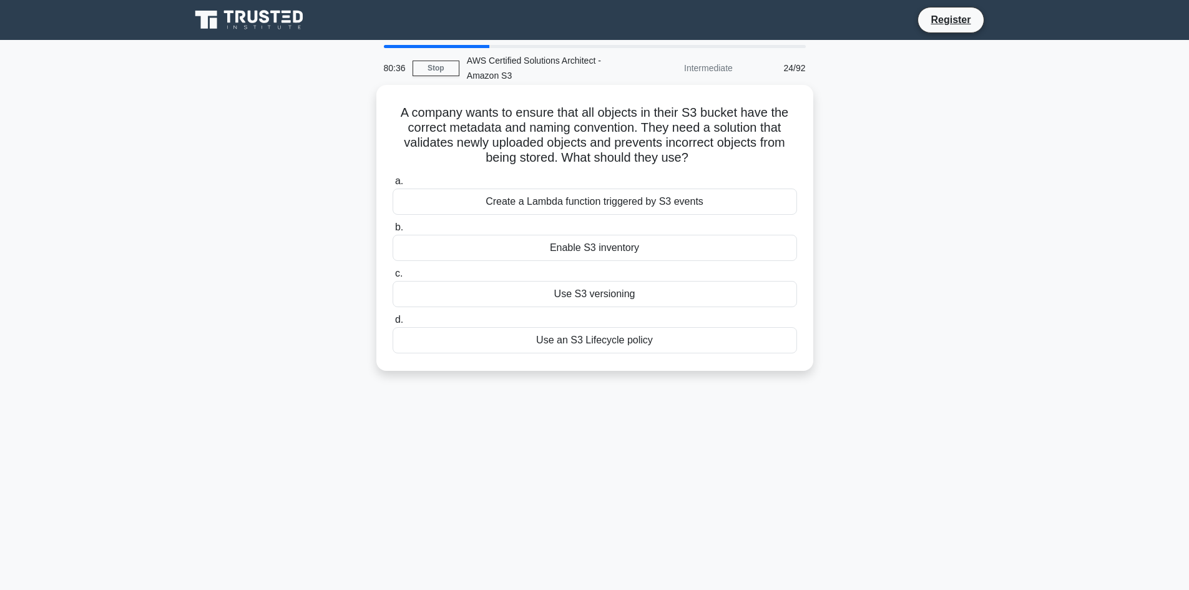
drag, startPoint x: 605, startPoint y: 337, endPoint x: 604, endPoint y: 343, distance: 6.3
click at [604, 343] on div "Use an S3 Lifecycle policy" at bounding box center [594, 340] width 404 height 26
click at [392, 324] on input "d. Use an S3 Lifecycle policy" at bounding box center [392, 320] width 0 height 8
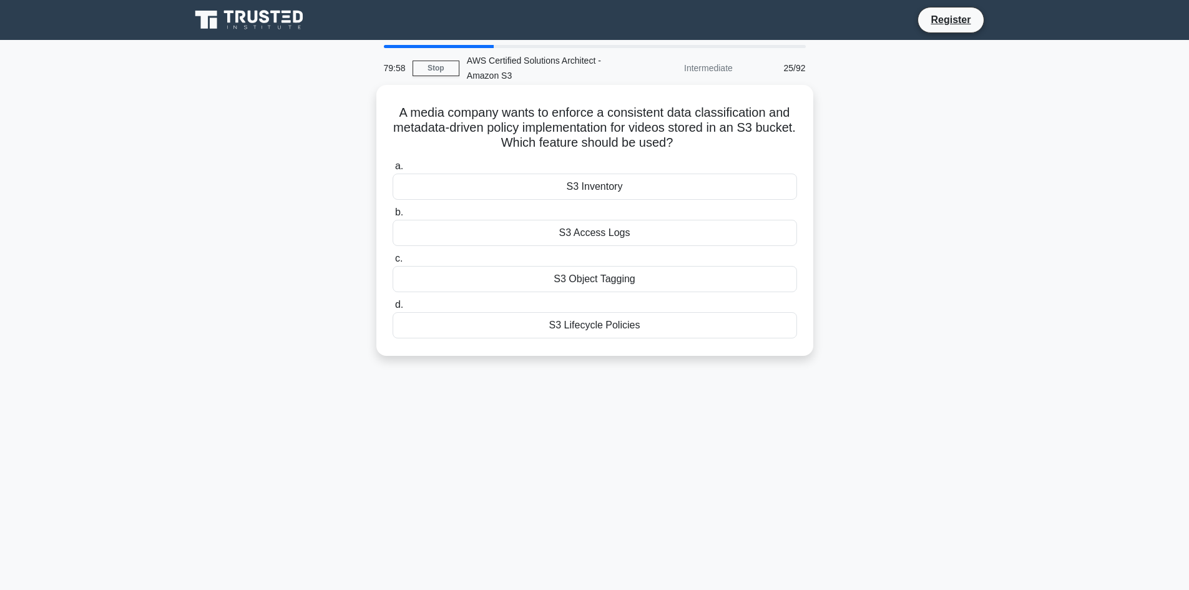
click at [577, 281] on div "S3 Object Tagging" at bounding box center [594, 279] width 404 height 26
click at [392, 263] on input "c. S3 Object Tagging" at bounding box center [392, 259] width 0 height 8
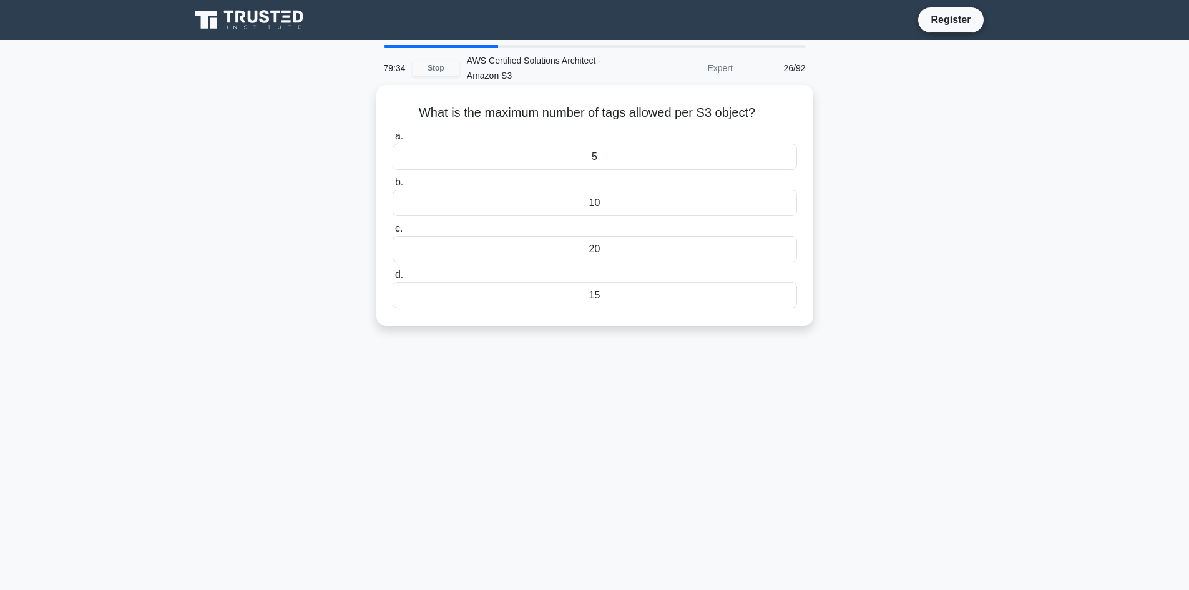
click at [580, 210] on div "10" at bounding box center [594, 203] width 404 height 26
click at [392, 187] on input "b. 10" at bounding box center [392, 182] width 0 height 8
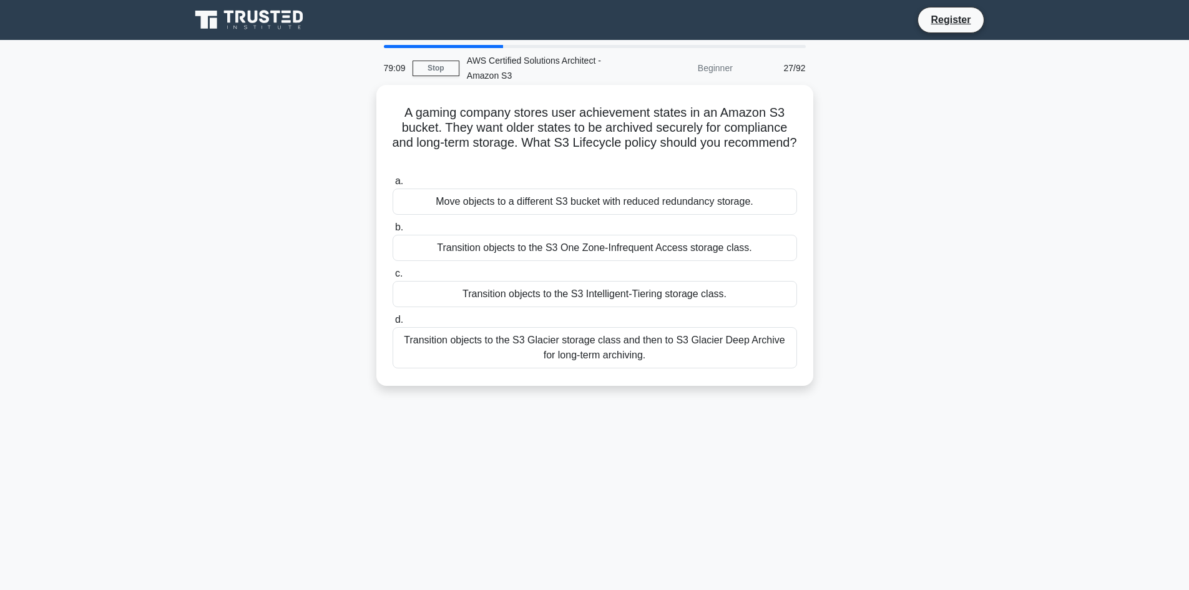
drag, startPoint x: 580, startPoint y: 350, endPoint x: 592, endPoint y: 371, distance: 24.6
click at [592, 371] on div "a. Move objects to a different S3 bucket with reduced redundancy storage. b. Tr…" at bounding box center [594, 271] width 419 height 200
click at [571, 357] on div "Transition objects to the S3 Glacier storage class and then to S3 Glacier Deep …" at bounding box center [594, 347] width 404 height 41
click at [487, 334] on div "Transition objects to the S3 Glacier storage class and then to S3 Glacier Deep …" at bounding box center [594, 347] width 404 height 41
click at [392, 324] on input "d. Transition objects to the S3 Glacier storage class and then to S3 Glacier De…" at bounding box center [392, 320] width 0 height 8
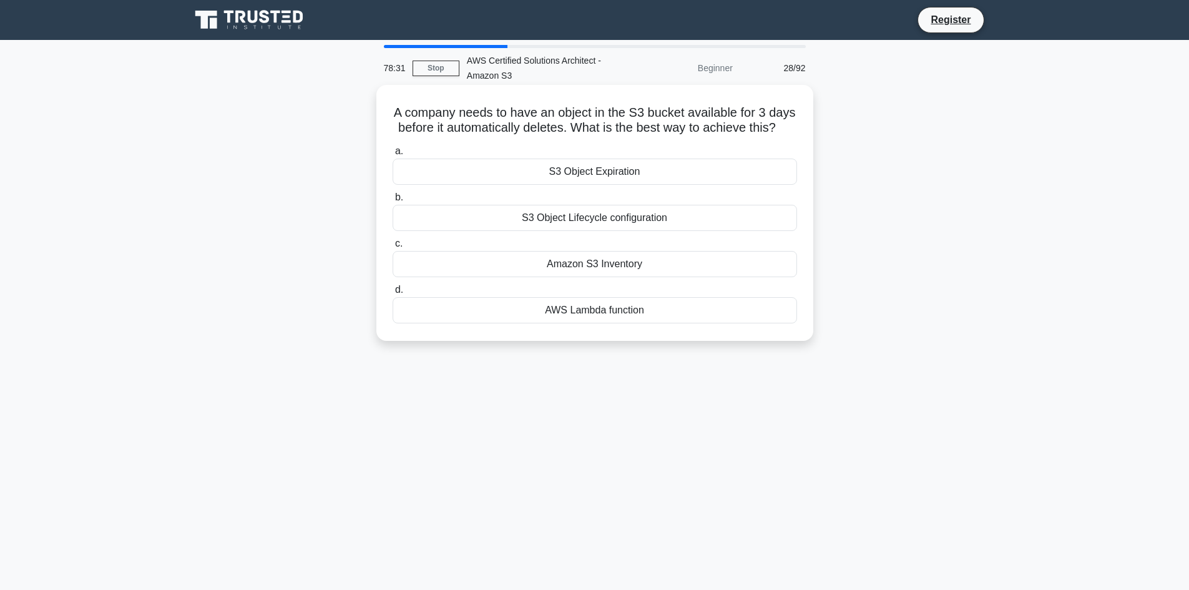
click at [578, 231] on div "S3 Object Lifecycle configuration" at bounding box center [594, 218] width 404 height 26
click at [392, 202] on input "b. S3 Object Lifecycle configuration" at bounding box center [392, 197] width 0 height 8
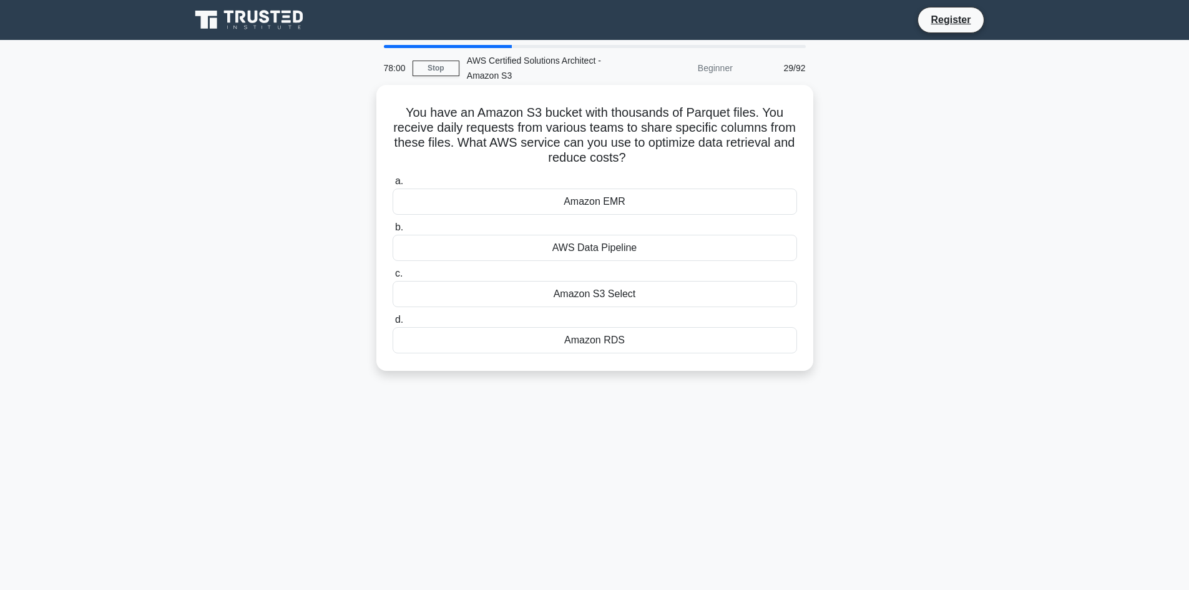
click at [547, 203] on div "Amazon EMR" at bounding box center [594, 201] width 404 height 26
click at [392, 185] on input "a. Amazon EMR" at bounding box center [392, 181] width 0 height 8
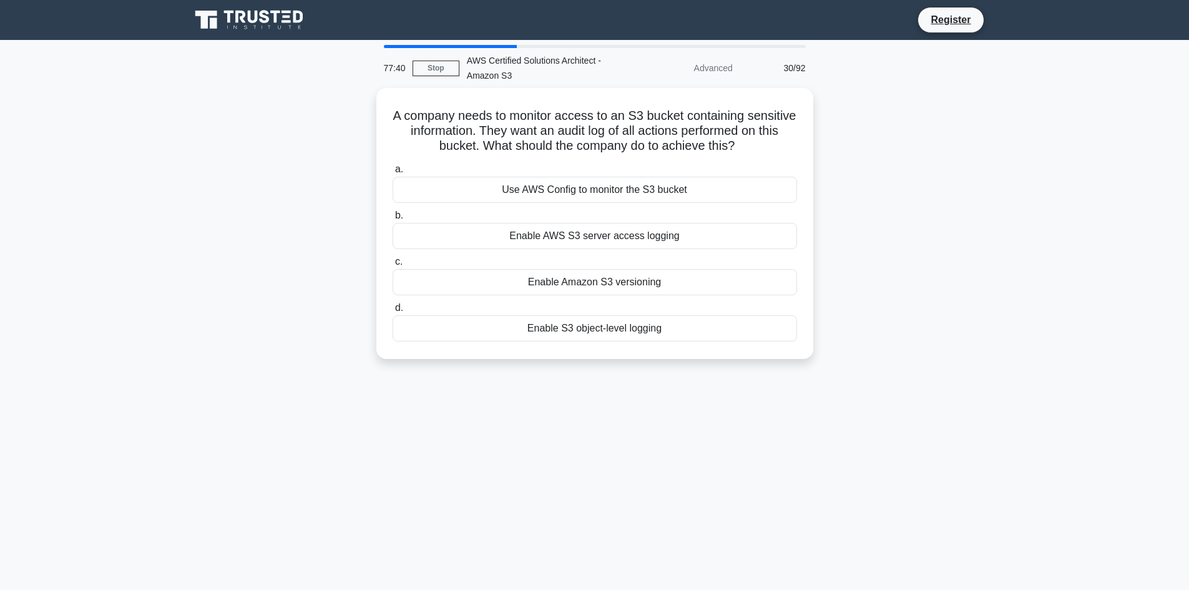
click at [665, 78] on div "Advanced" at bounding box center [685, 68] width 109 height 25
click at [535, 190] on div "Use AWS Config to monitor the S3 bucket" at bounding box center [594, 186] width 404 height 26
click at [392, 170] on input "a. Use AWS Config to monitor the S3 bucket" at bounding box center [392, 166] width 0 height 8
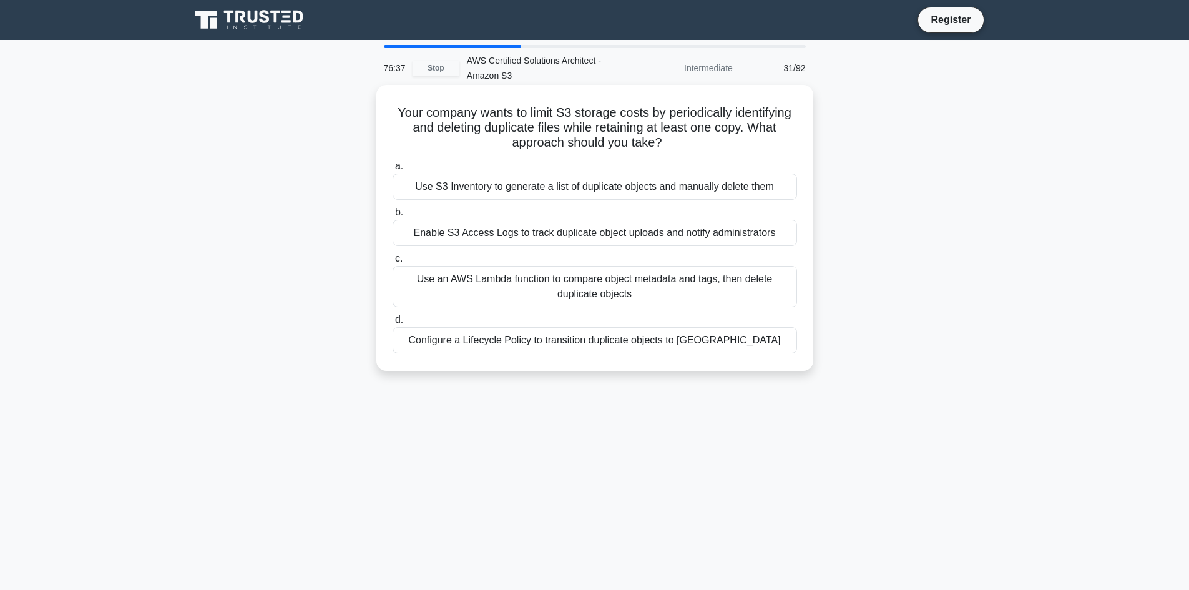
click at [574, 339] on div "Configure a Lifecycle Policy to transition duplicate objects to Glacier" at bounding box center [594, 340] width 404 height 26
click at [392, 324] on input "d. Configure a Lifecycle Policy to transition duplicate objects to Glacier" at bounding box center [392, 320] width 0 height 8
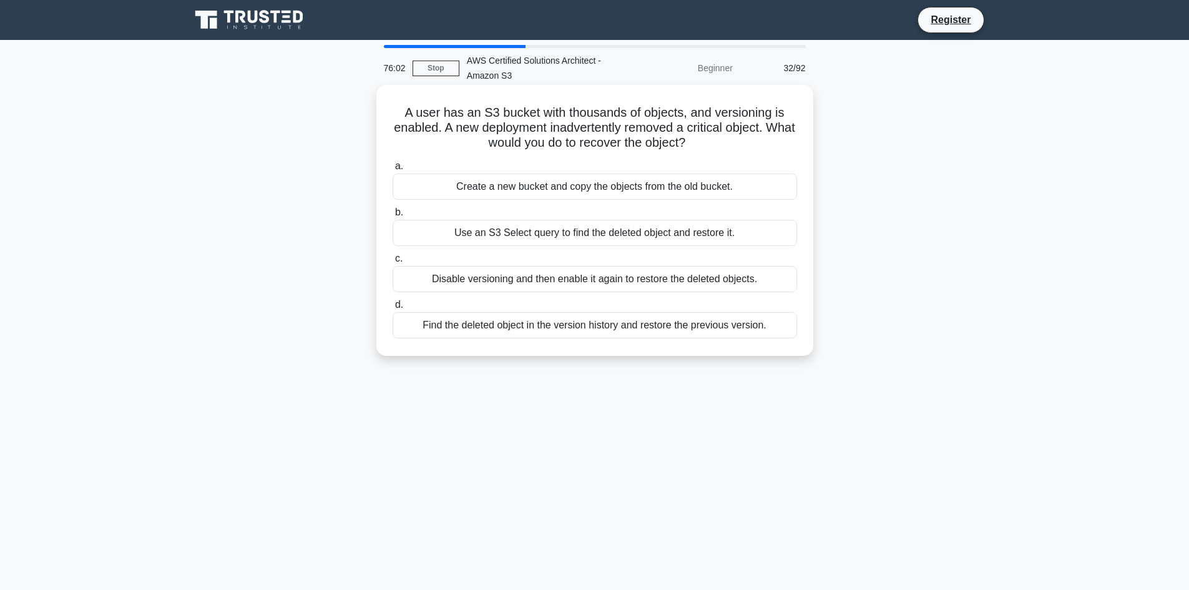
click at [502, 328] on div "Find the deleted object in the version history and restore the previous version." at bounding box center [594, 325] width 404 height 26
click at [392, 309] on input "d. Find the deleted object in the version history and restore the previous vers…" at bounding box center [392, 305] width 0 height 8
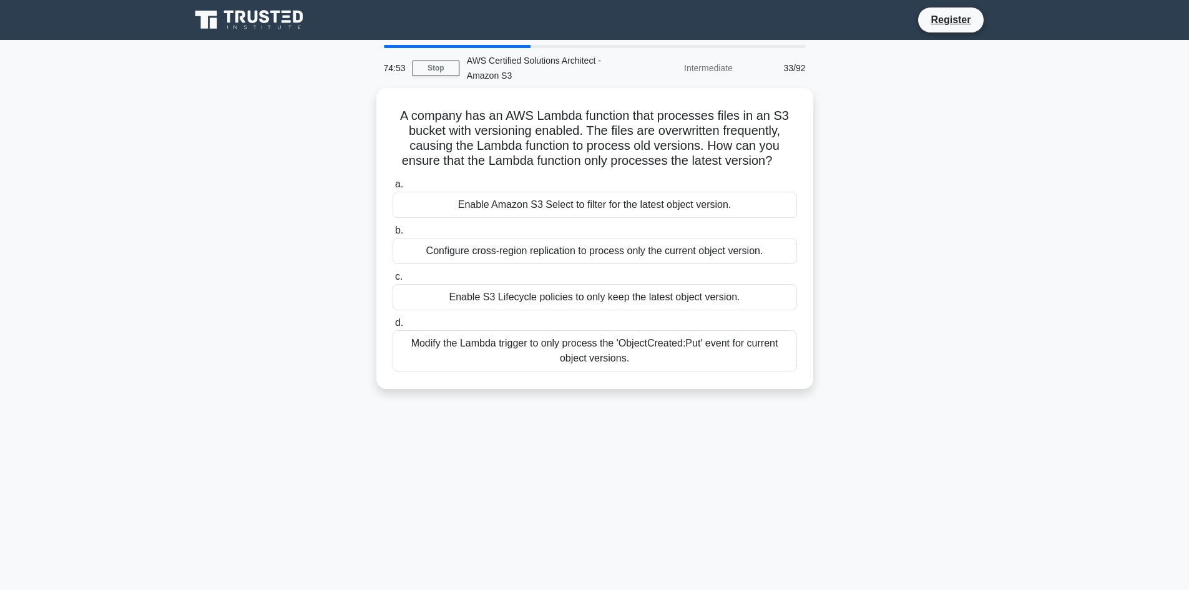
click at [631, 532] on div "74:53 Stop AWS Certified Solutions Architect - Amazon S3 Intermediate 33/92 A c…" at bounding box center [595, 357] width 824 height 624
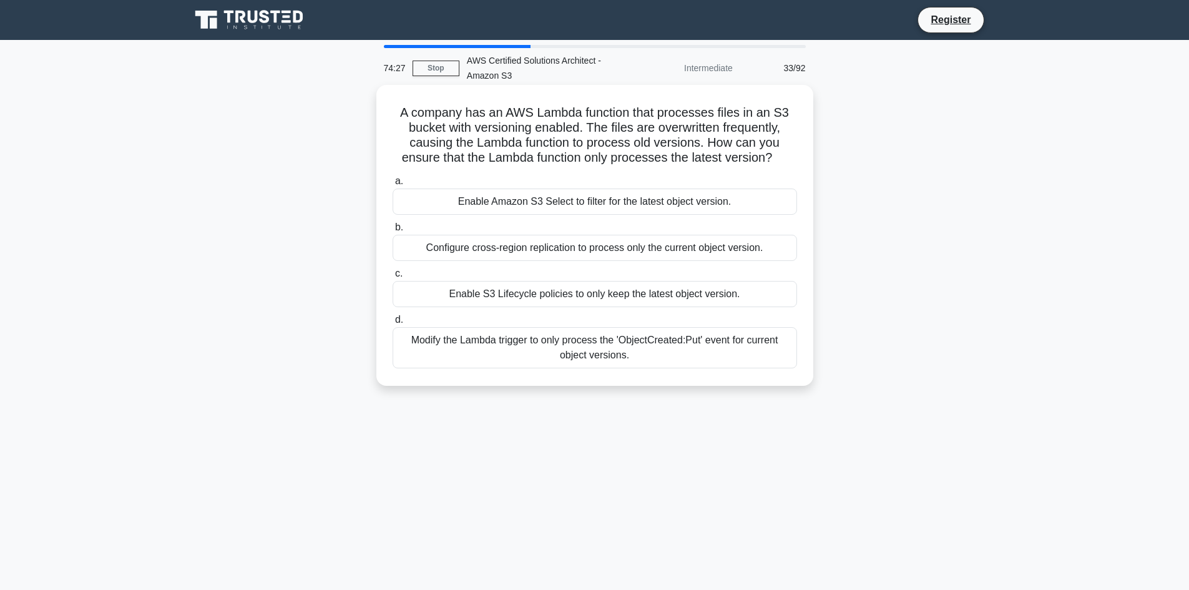
click at [576, 205] on div "Enable Amazon S3 Select to filter for the latest object version." at bounding box center [594, 201] width 404 height 26
click at [392, 185] on input "a. Enable Amazon S3 Select to filter for the latest object version." at bounding box center [392, 181] width 0 height 8
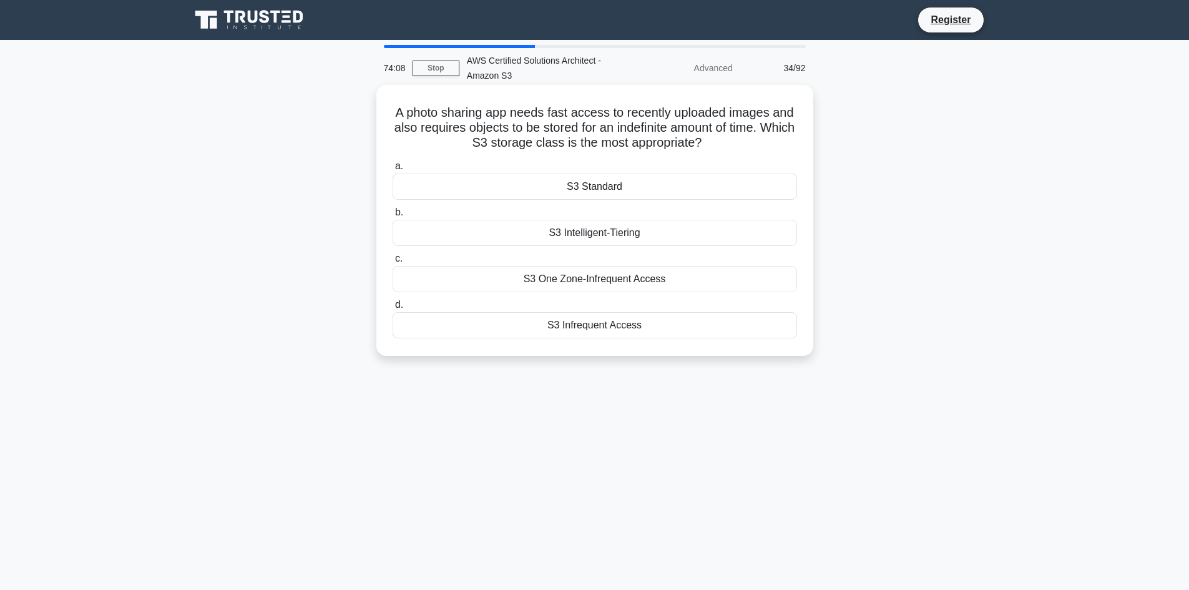
click at [611, 235] on div "S3 Intelligent-Tiering" at bounding box center [594, 233] width 404 height 26
click at [392, 217] on input "b. S3 Intelligent-Tiering" at bounding box center [392, 212] width 0 height 8
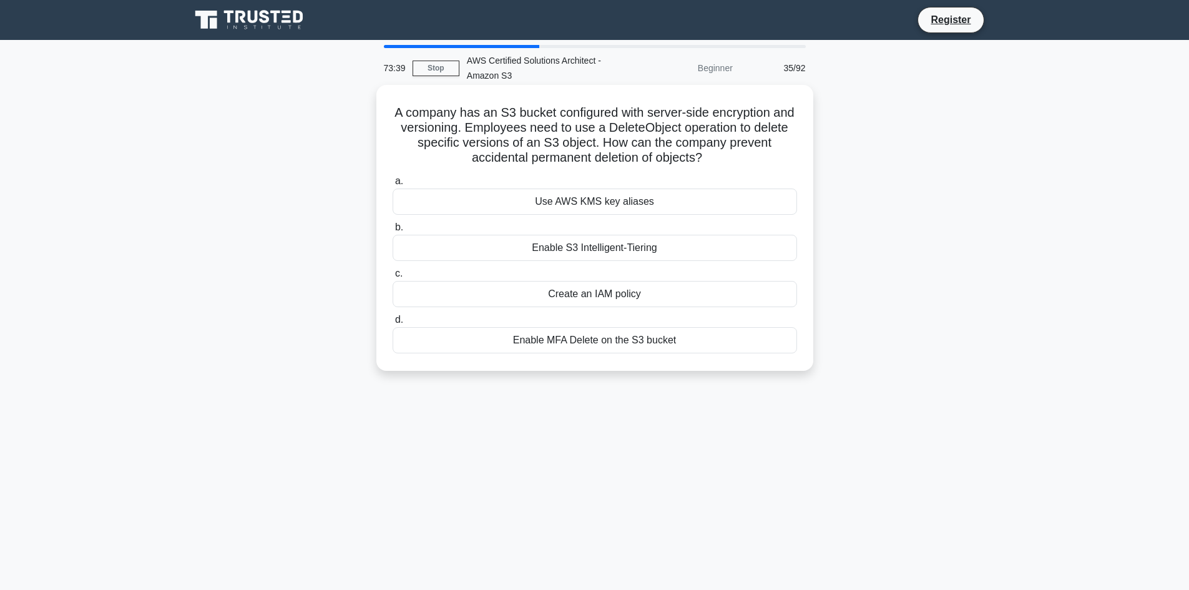
click at [584, 341] on div "Enable MFA Delete on the S3 bucket" at bounding box center [594, 340] width 404 height 26
click at [392, 324] on input "d. Enable MFA Delete on the S3 bucket" at bounding box center [392, 320] width 0 height 8
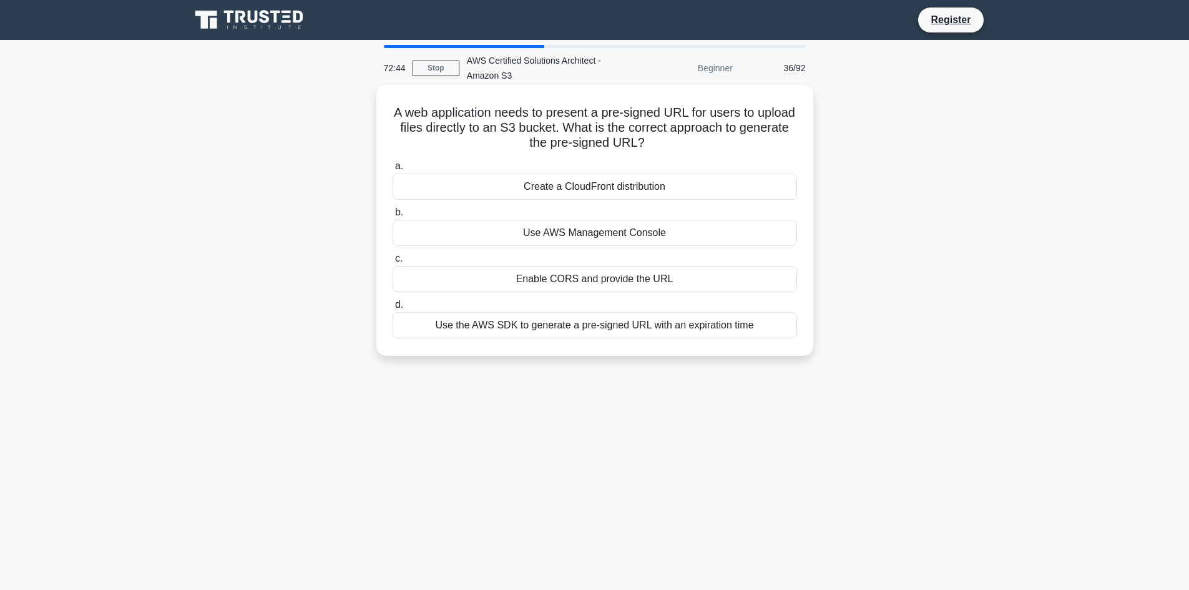
click at [631, 324] on div "Use the AWS SDK to generate a pre-signed URL with an expiration time" at bounding box center [594, 325] width 404 height 26
click at [392, 309] on input "d. Use the AWS SDK to generate a pre-signed URL with an expiration time" at bounding box center [392, 305] width 0 height 8
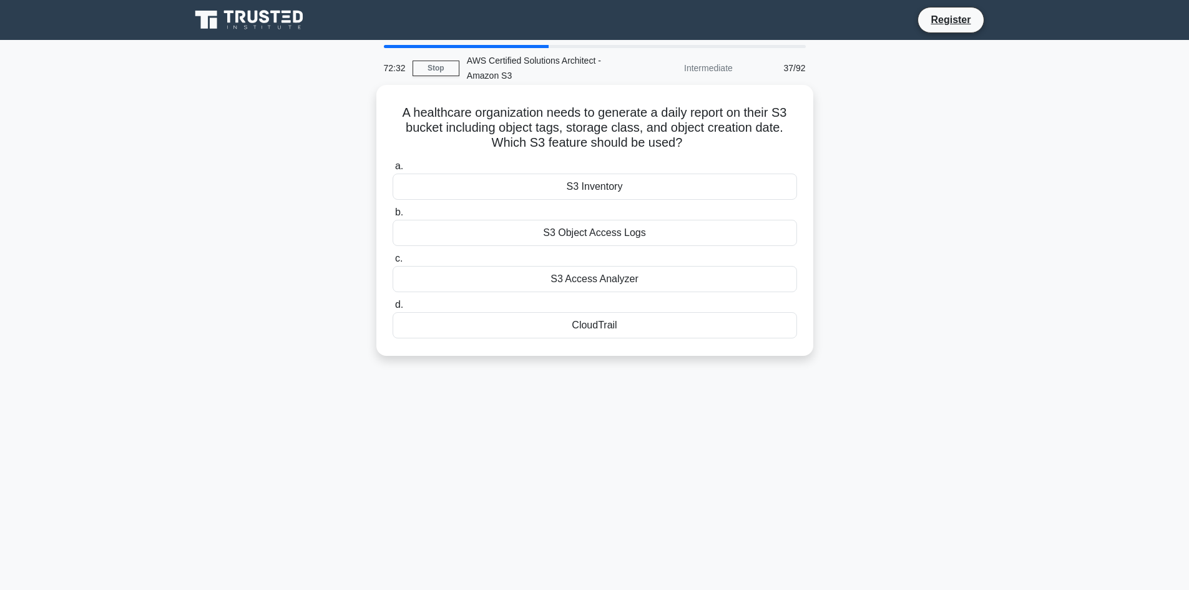
click at [612, 275] on div "S3 Access Analyzer" at bounding box center [594, 279] width 404 height 26
click at [392, 263] on input "c. S3 Access Analyzer" at bounding box center [392, 259] width 0 height 8
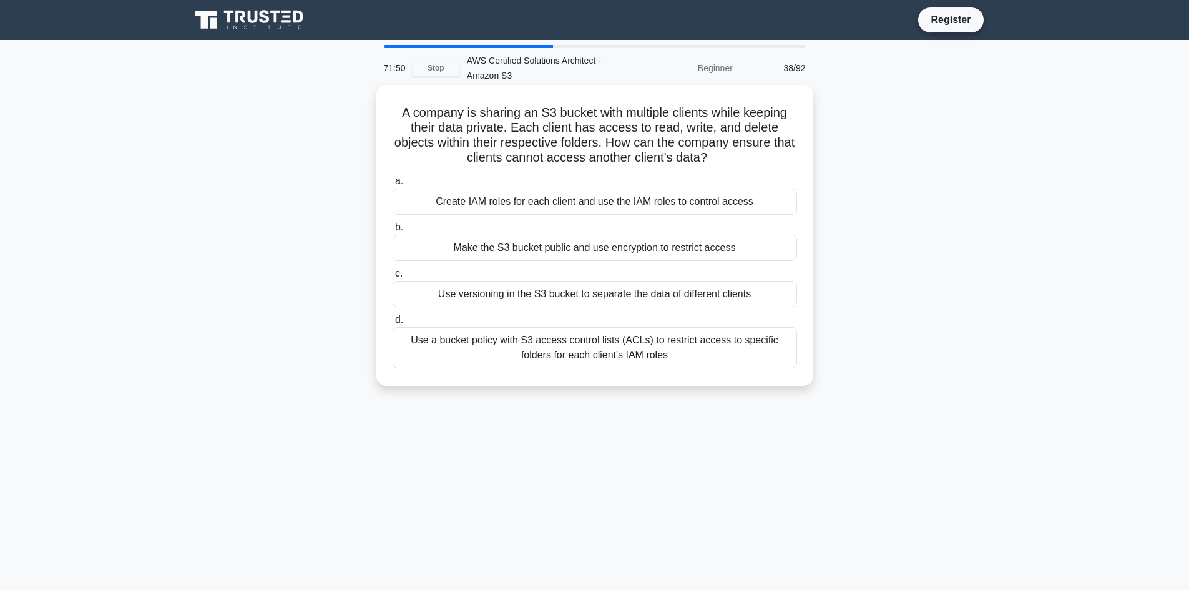
click at [535, 356] on div "Use a bucket policy with S3 access control lists (ACLs) to restrict access to s…" at bounding box center [594, 347] width 404 height 41
click at [392, 324] on input "d. Use a bucket policy with S3 access control lists (ACLs) to restrict access t…" at bounding box center [392, 320] width 0 height 8
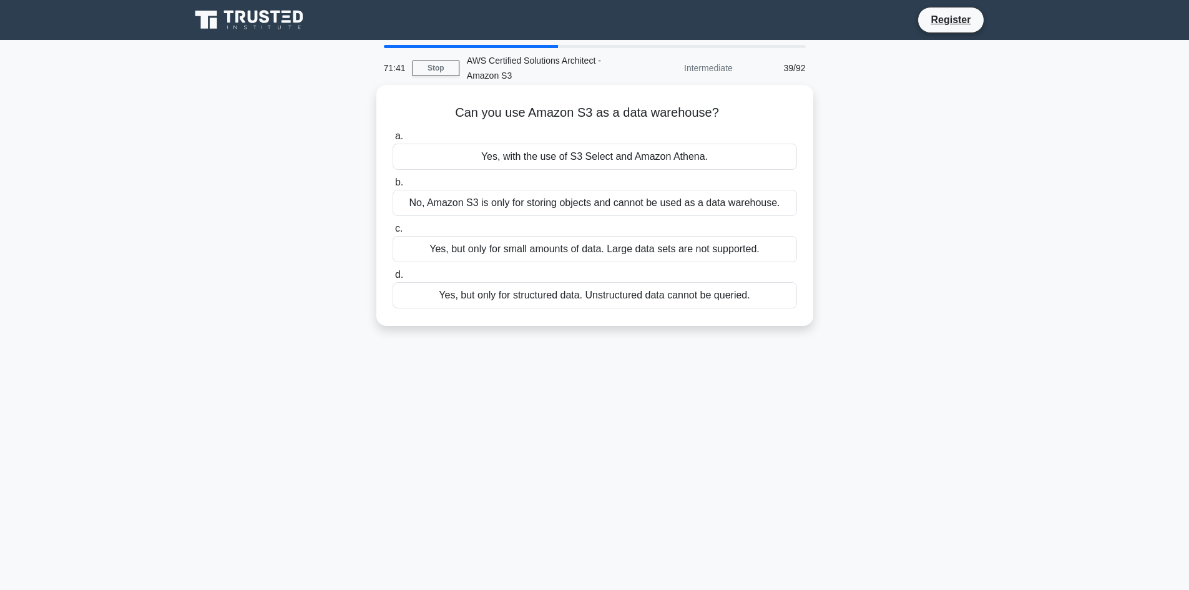
click at [565, 160] on div "Yes, with the use of S3 Select and Amazon Athena." at bounding box center [594, 157] width 404 height 26
click at [392, 140] on input "a. Yes, with the use of S3 Select and Amazon Athena." at bounding box center [392, 136] width 0 height 8
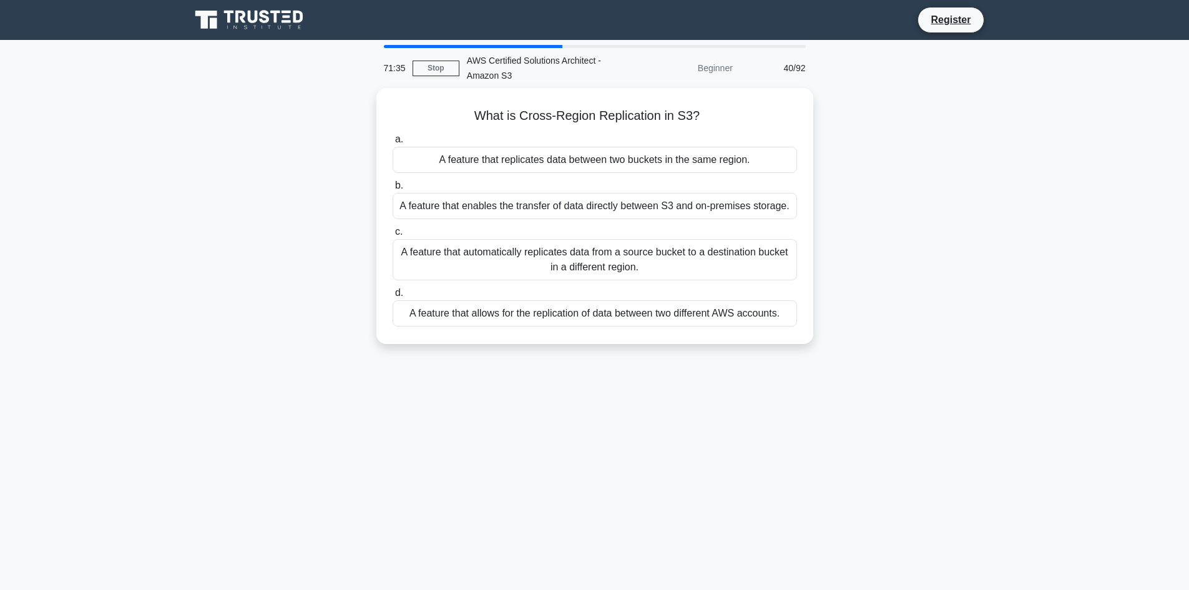
drag, startPoint x: 558, startPoint y: 226, endPoint x: 882, endPoint y: 254, distance: 325.0
click at [882, 254] on div "What is Cross-Region Replication in S3? .spinner_0XTQ{transform-origin:center;a…" at bounding box center [595, 223] width 824 height 271
click at [565, 235] on label "c. A feature that automatically replicates data from a source bucket to a desti…" at bounding box center [594, 249] width 404 height 56
click at [392, 233] on input "c. A feature that automatically replicates data from a source bucket to a desti…" at bounding box center [392, 229] width 0 height 8
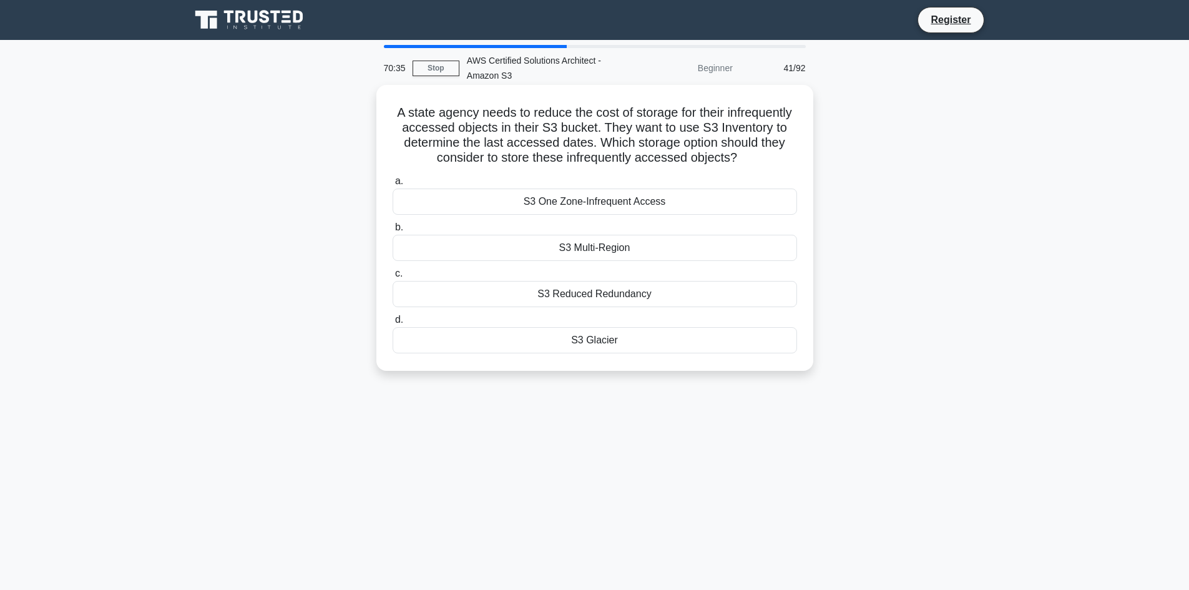
click at [590, 203] on div "S3 One Zone-Infrequent Access" at bounding box center [594, 201] width 404 height 26
click at [392, 185] on input "a. S3 One Zone-Infrequent Access" at bounding box center [392, 181] width 0 height 8
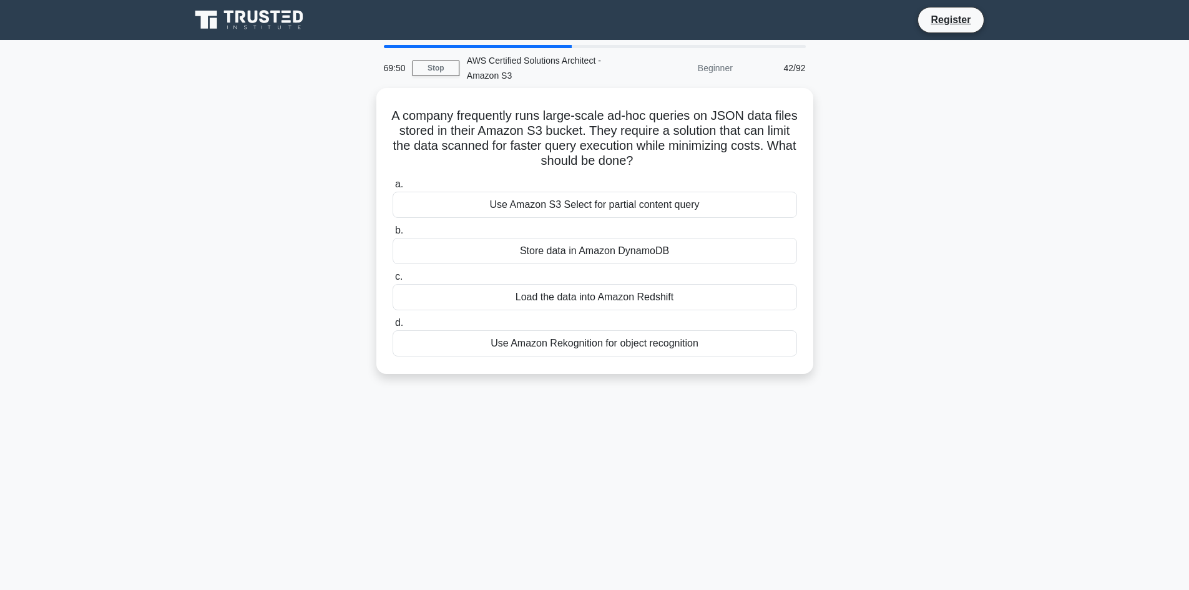
click at [431, 7] on div "Register" at bounding box center [659, 20] width 679 height 26
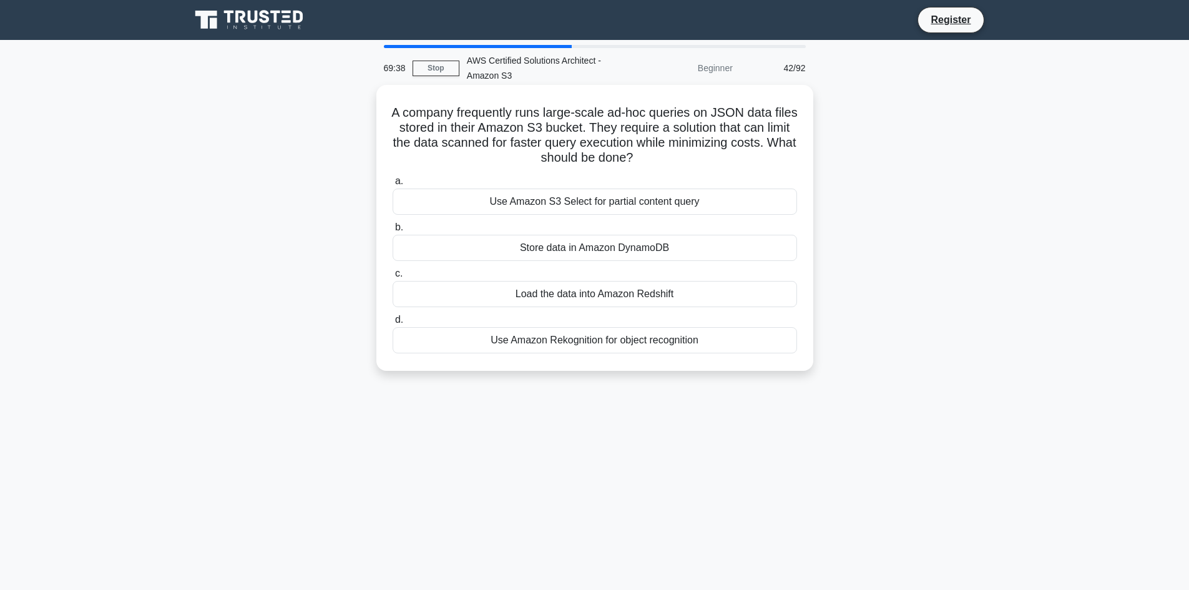
click at [566, 349] on div "Use Amazon Rekognition for object recognition" at bounding box center [594, 340] width 404 height 26
click at [392, 324] on input "d. Use Amazon Rekognition for object recognition" at bounding box center [392, 320] width 0 height 8
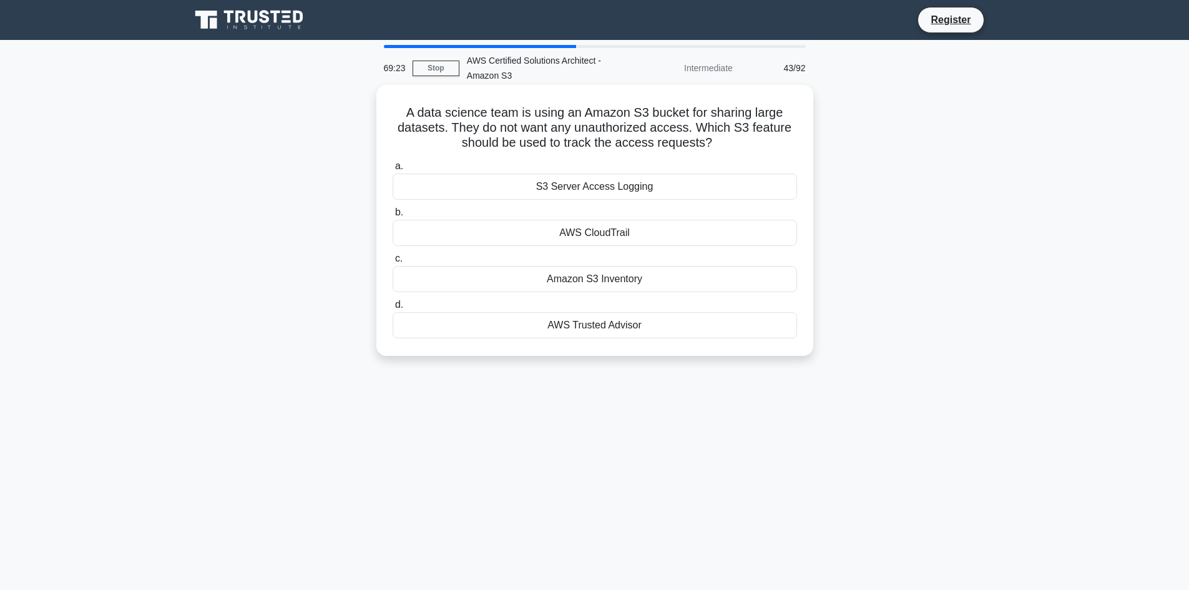
click at [565, 329] on div "AWS Trusted Advisor" at bounding box center [594, 325] width 404 height 26
click at [392, 309] on input "d. AWS Trusted Advisor" at bounding box center [392, 305] width 0 height 8
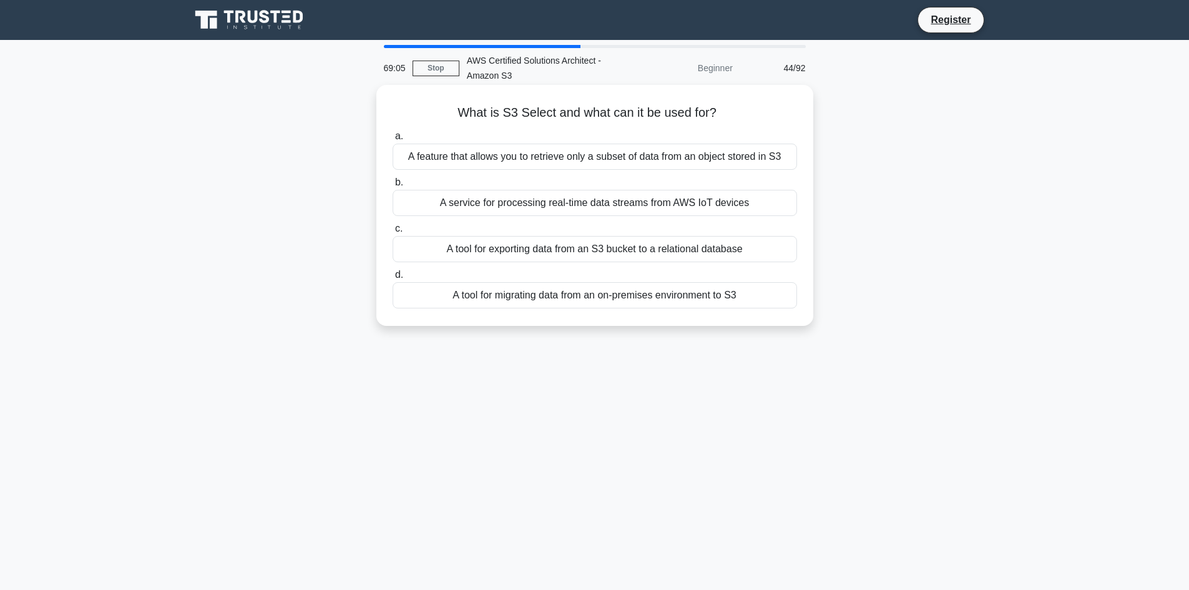
click at [507, 156] on div "A feature that allows you to retrieve only a subset of data from an object stor…" at bounding box center [594, 157] width 404 height 26
click at [392, 140] on input "a. A feature that allows you to retrieve only a subset of data from an object s…" at bounding box center [392, 136] width 0 height 8
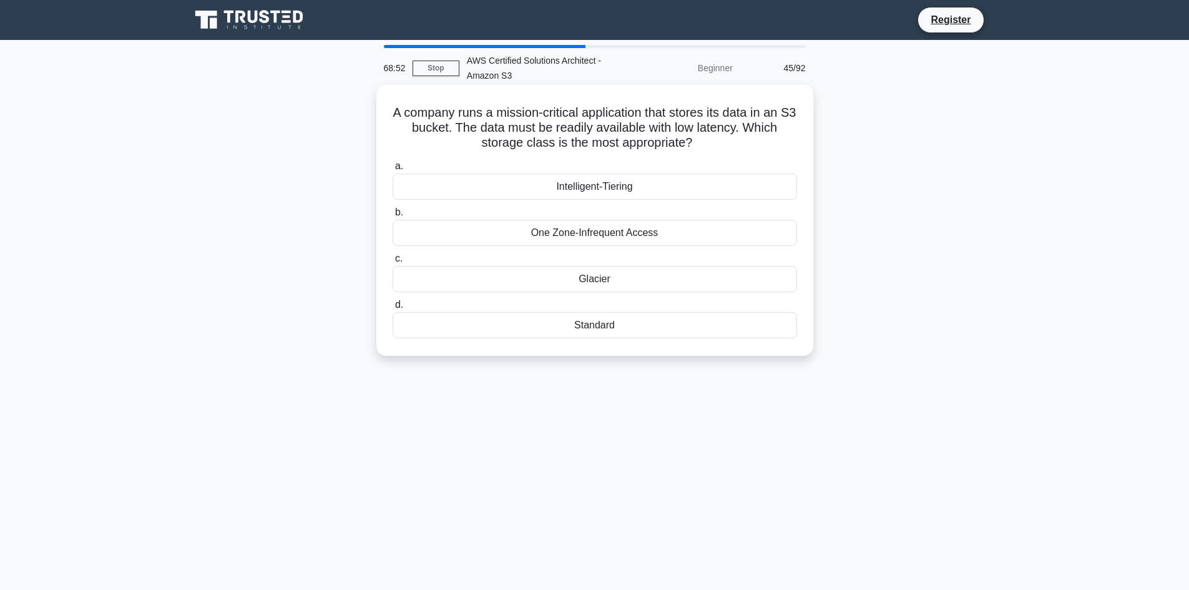
click at [595, 329] on div "Standard" at bounding box center [594, 325] width 404 height 26
click at [392, 309] on input "d. Standard" at bounding box center [392, 305] width 0 height 8
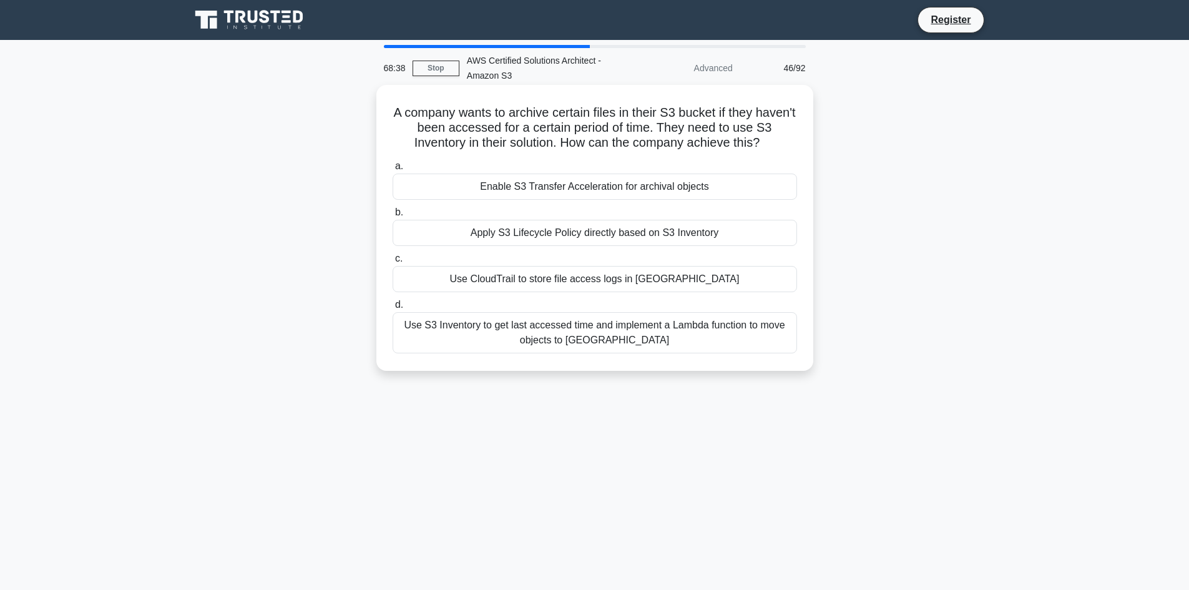
click at [620, 346] on div "Use S3 Inventory to get last accessed time and implement a Lambda function to m…" at bounding box center [594, 332] width 404 height 41
click at [392, 309] on input "d. Use S3 Inventory to get last accessed time and implement a Lambda function t…" at bounding box center [392, 305] width 0 height 8
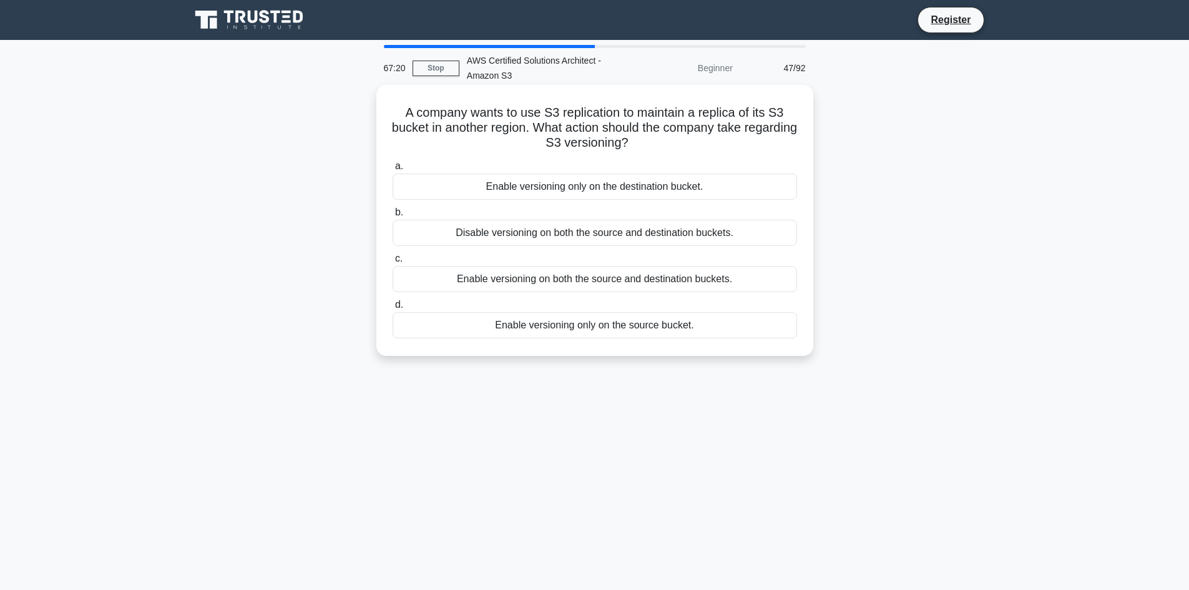
click at [540, 241] on div "Disable versioning on both the source and destination buckets." at bounding box center [594, 233] width 404 height 26
click at [392, 217] on input "b. Disable versioning on both the source and destination buckets." at bounding box center [392, 212] width 0 height 8
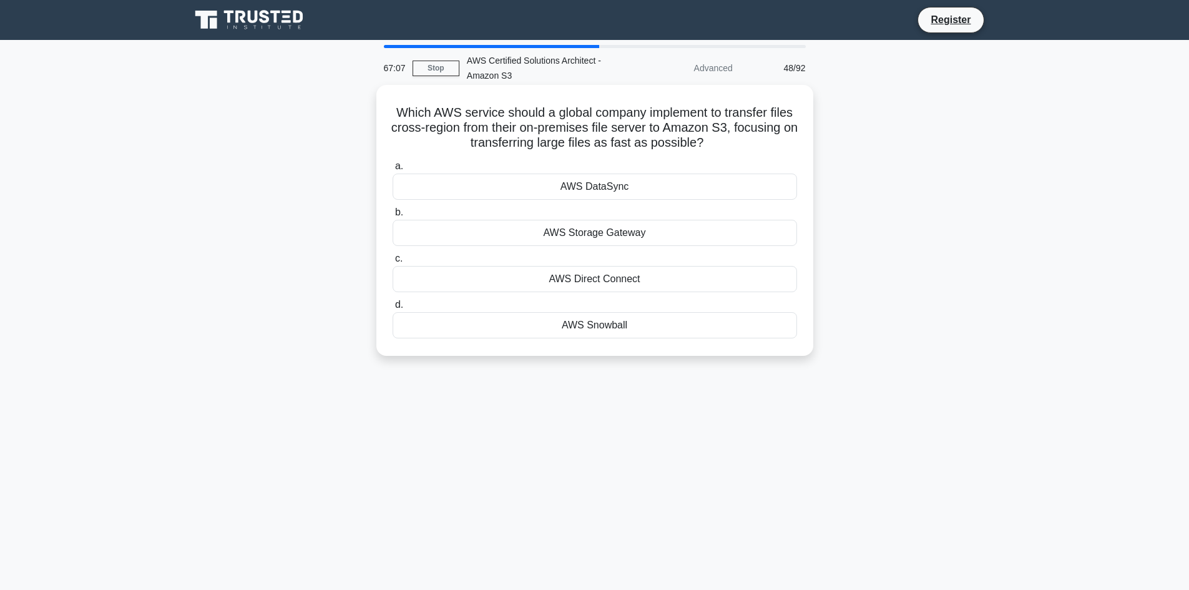
click at [573, 281] on div "AWS Direct Connect" at bounding box center [594, 279] width 404 height 26
click at [392, 263] on input "c. AWS Direct Connect" at bounding box center [392, 259] width 0 height 8
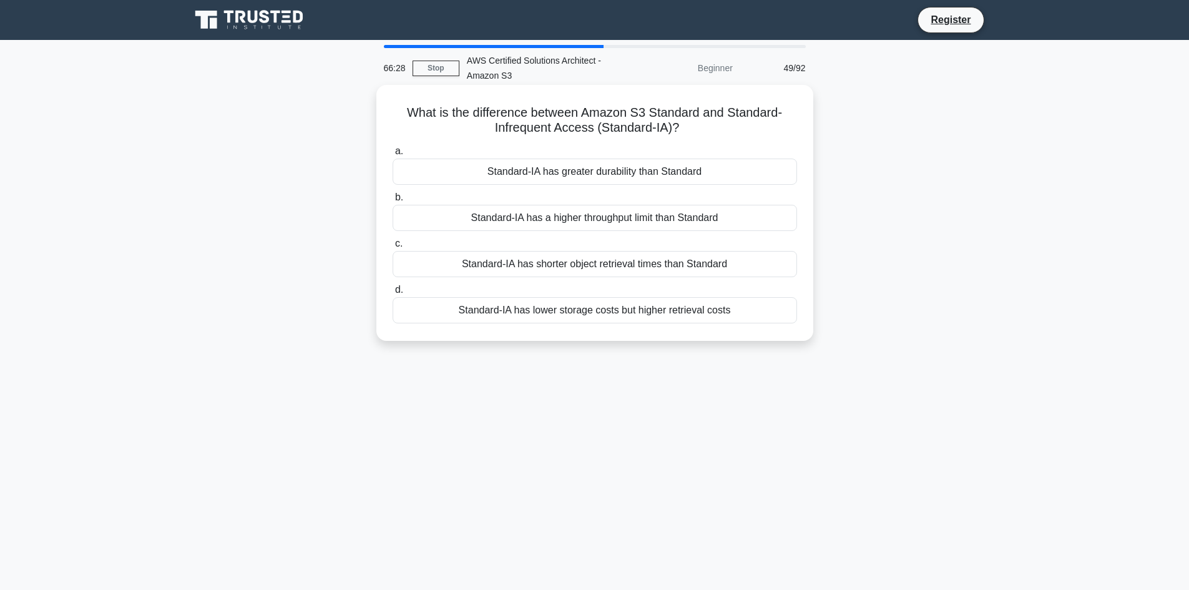
click at [549, 172] on div "Standard-IA has greater durability than Standard" at bounding box center [594, 171] width 404 height 26
click at [392, 155] on input "a. Standard-IA has greater durability than Standard" at bounding box center [392, 151] width 0 height 8
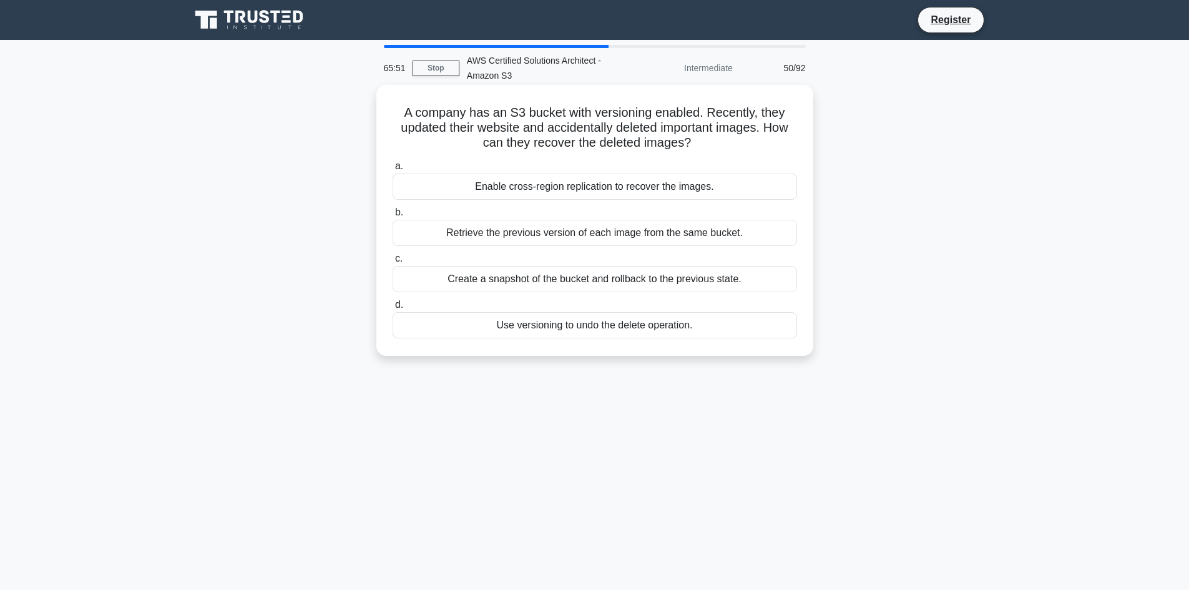
click at [545, 326] on div "Use versioning to undo the delete operation." at bounding box center [594, 325] width 404 height 26
click at [392, 309] on input "d. Use versioning to undo the delete operation." at bounding box center [392, 305] width 0 height 8
click at [504, 285] on div "Implement S3 Object Tagging and create Lifecycle rules based on tags" at bounding box center [594, 279] width 404 height 26
click at [392, 263] on input "c. Implement S3 Object Tagging and create Lifecycle rules based on tags" at bounding box center [392, 259] width 0 height 8
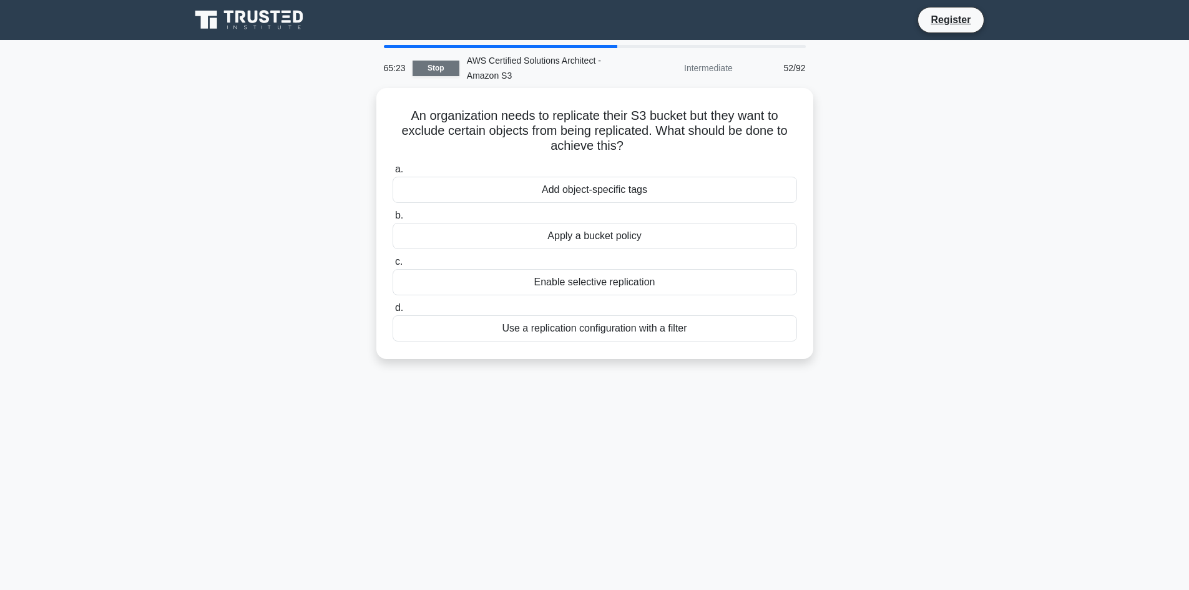
click at [444, 70] on link "Stop" at bounding box center [435, 69] width 47 height 16
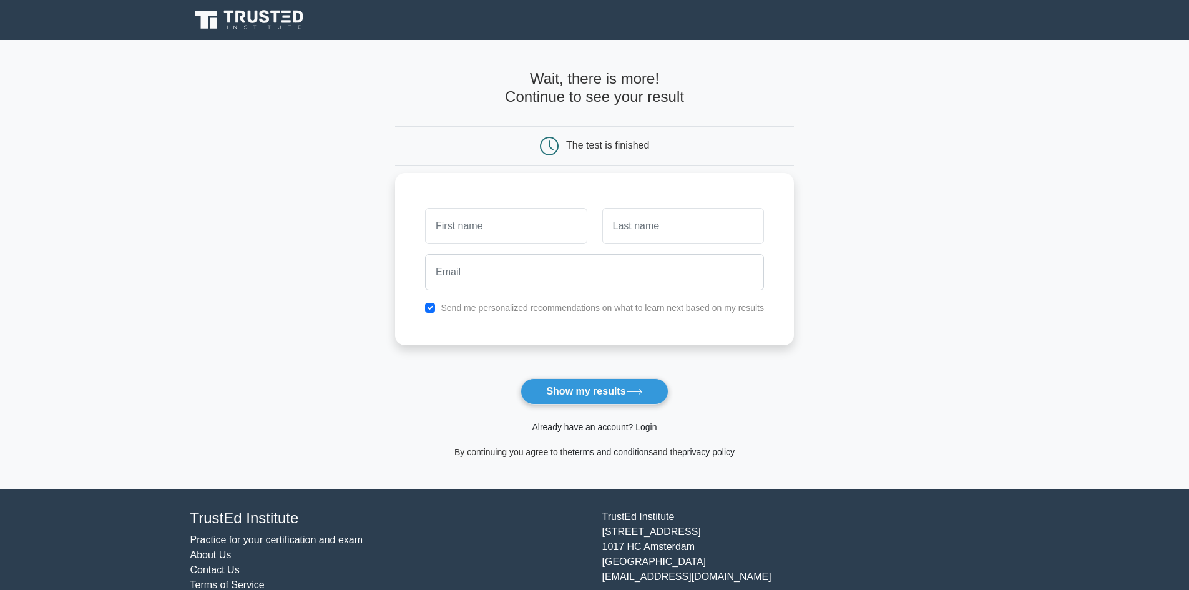
click at [526, 236] on input "text" at bounding box center [506, 226] width 162 height 36
type input "Dato"
type input "Rogava"
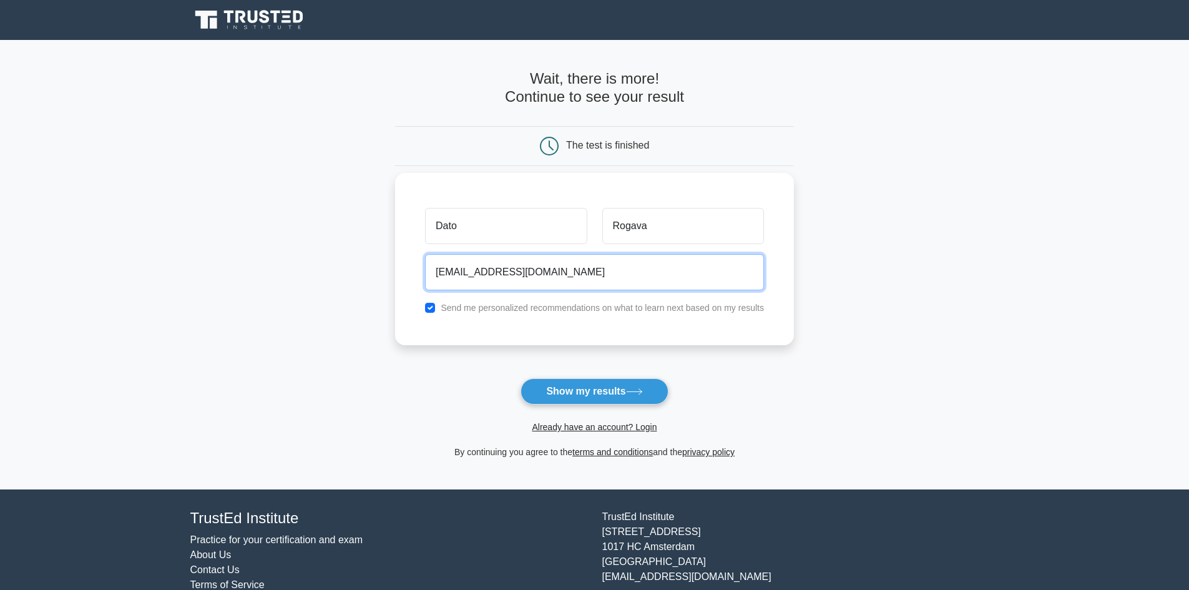
type input "datorogavaa@gmail.com"
click at [520, 378] on button "Show my results" at bounding box center [593, 391] width 147 height 26
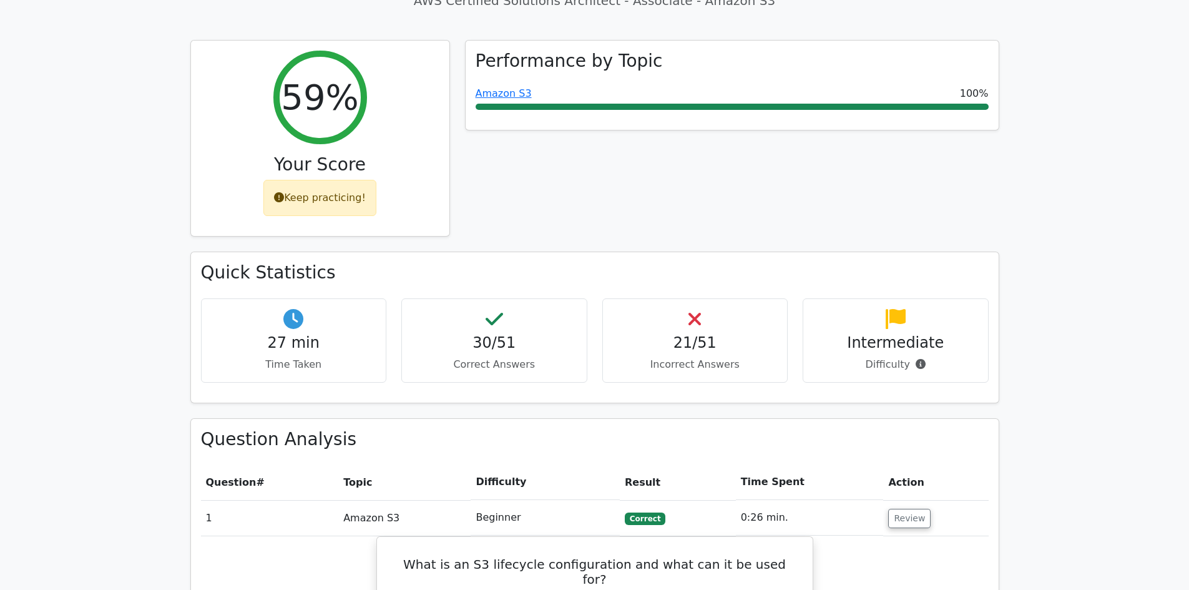
scroll to position [562, 0]
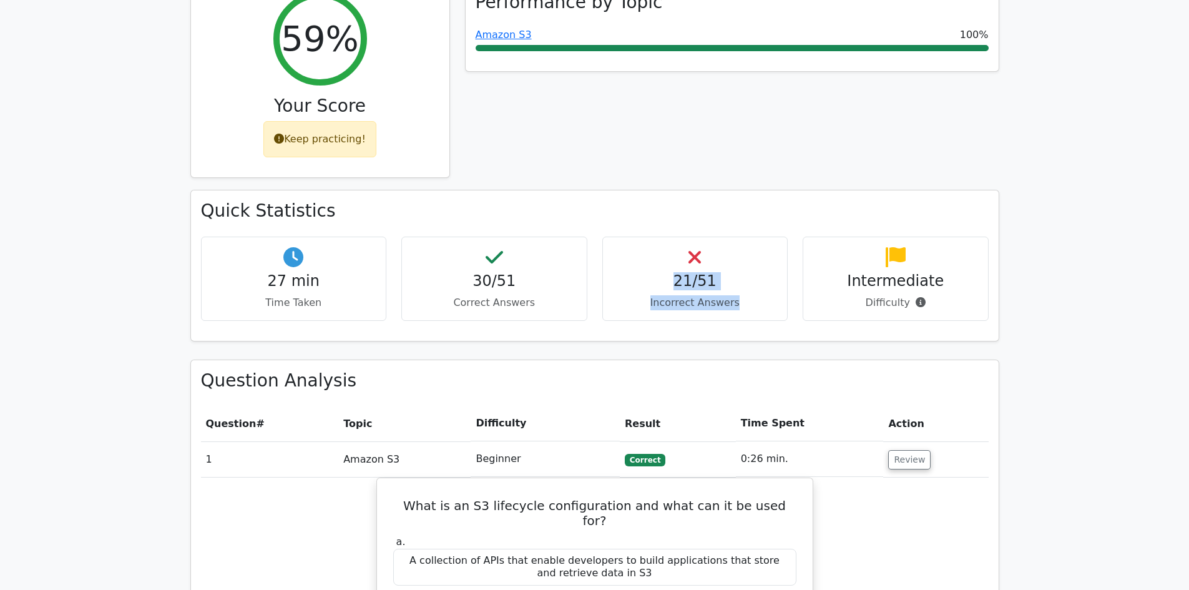
drag, startPoint x: 641, startPoint y: 224, endPoint x: 765, endPoint y: 269, distance: 132.0
click at [765, 269] on div "27 min Time Taken 30/51 Correct Answers 21/51 Incorrect Answers Intermediate" at bounding box center [594, 283] width 802 height 94
click at [782, 277] on div "Quick Statistics 27 min Time Taken 30/51 Correct Answers 21/51 Incorrect Answer…" at bounding box center [594, 265] width 807 height 150
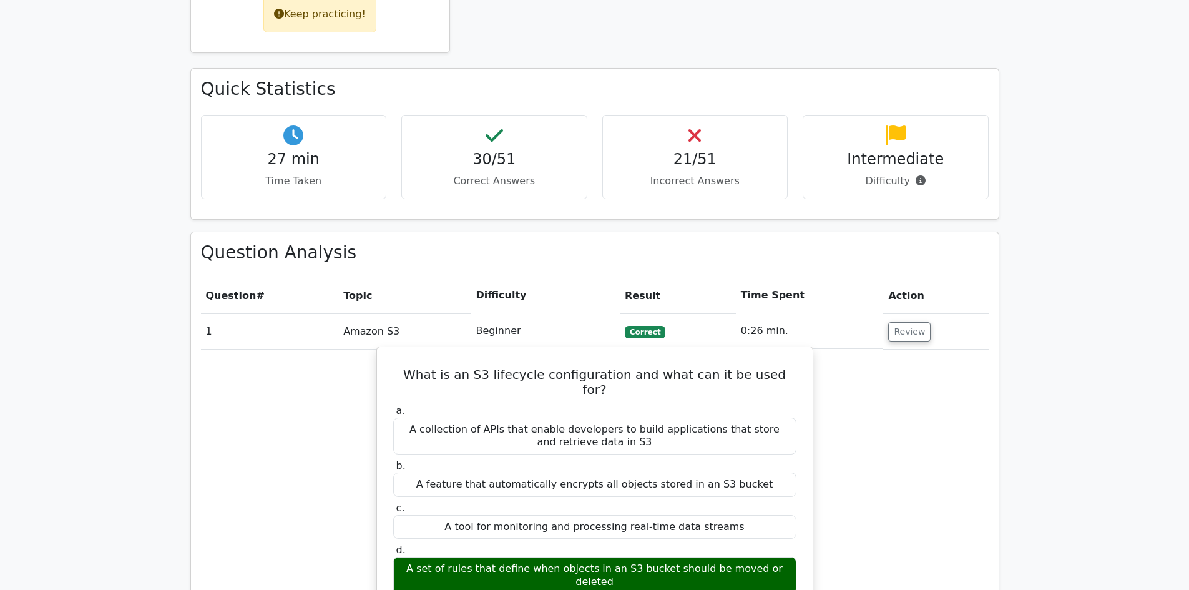
scroll to position [624, 0]
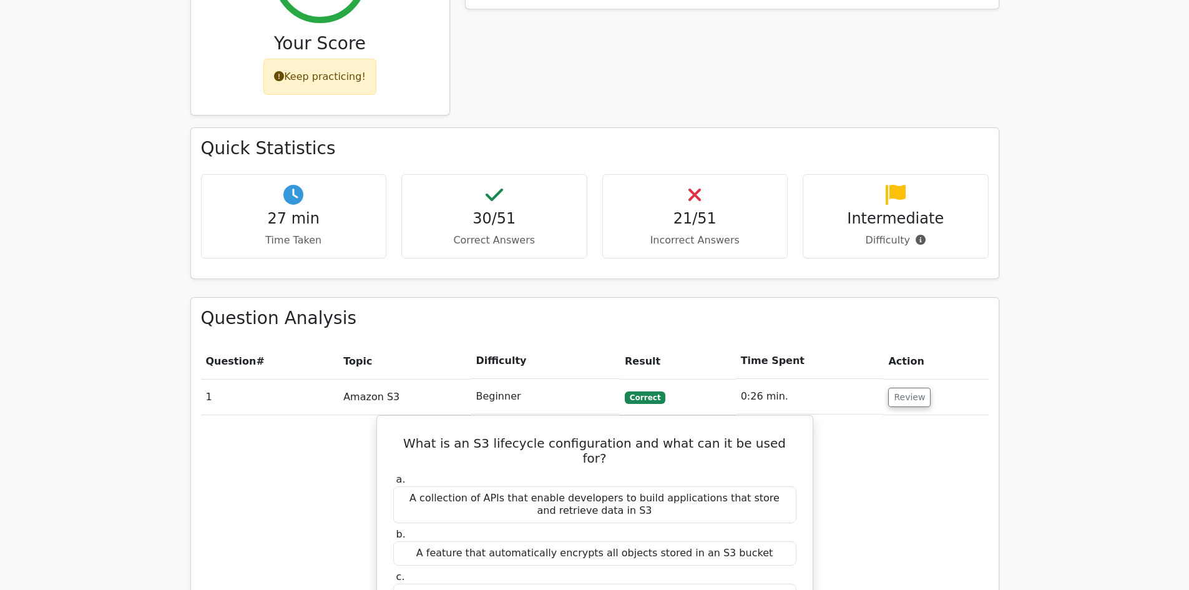
click at [906, 233] on p "Difficulty" at bounding box center [895, 240] width 165 height 15
click at [945, 233] on p "Difficulty" at bounding box center [895, 240] width 165 height 15
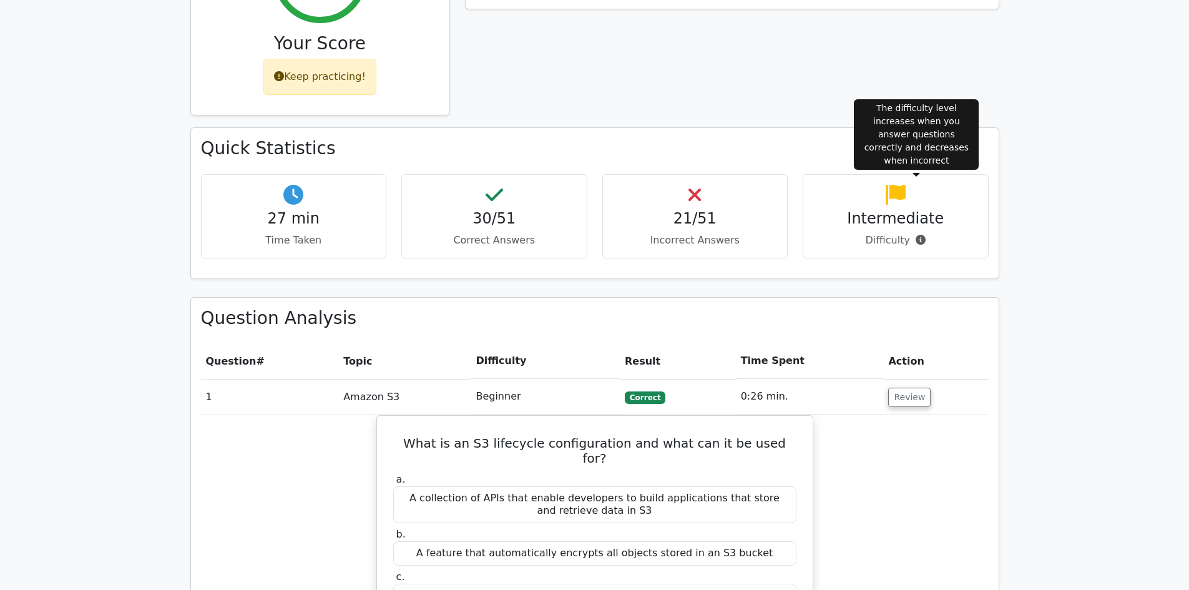
click at [920, 235] on icon at bounding box center [920, 240] width 10 height 10
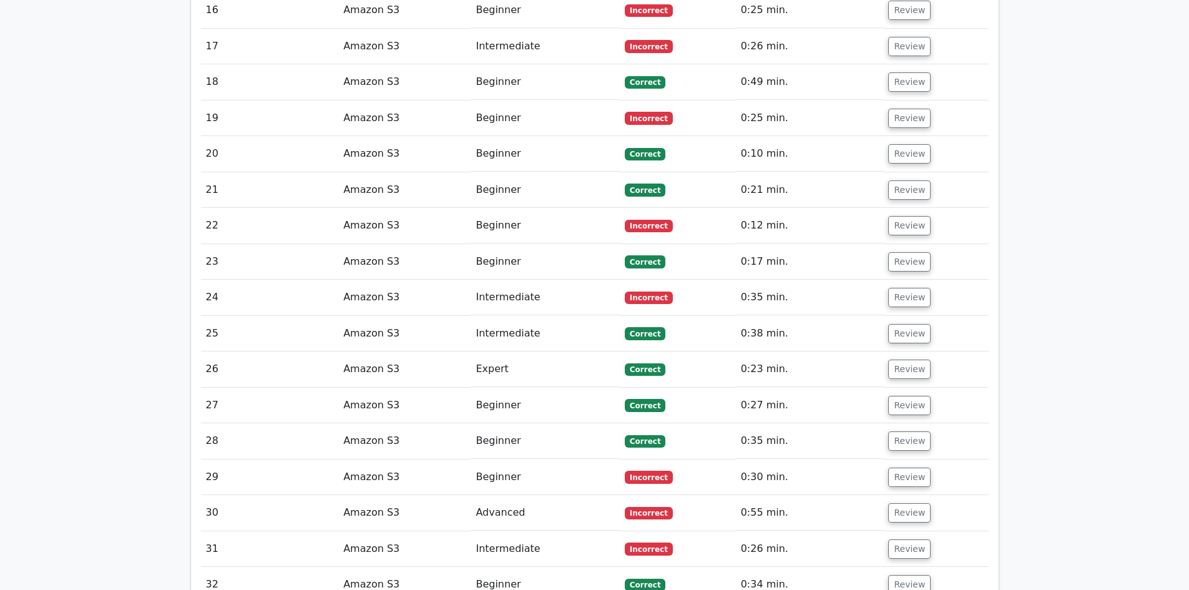
scroll to position [1934, 0]
